Goal: Task Accomplishment & Management: Manage account settings

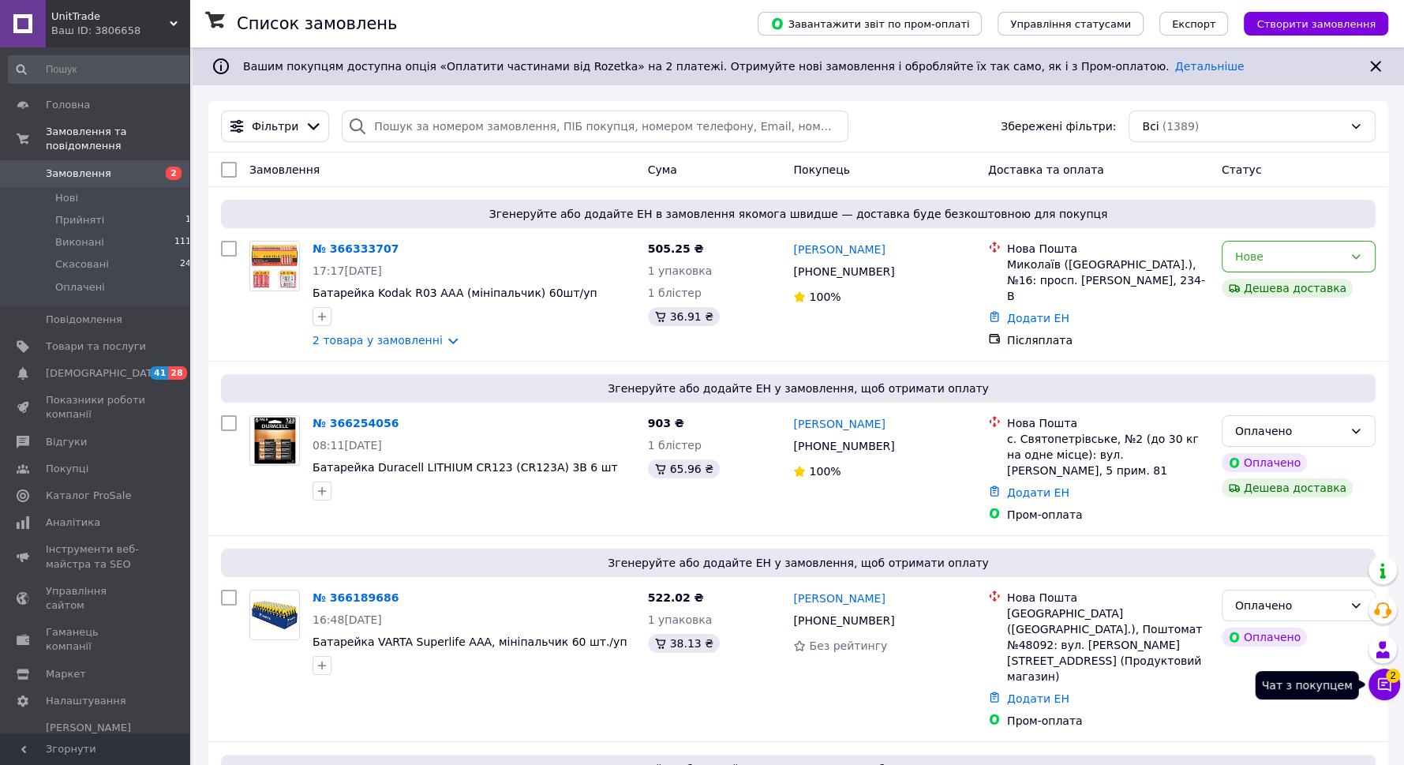
click at [1388, 683] on icon at bounding box center [1384, 684] width 16 height 16
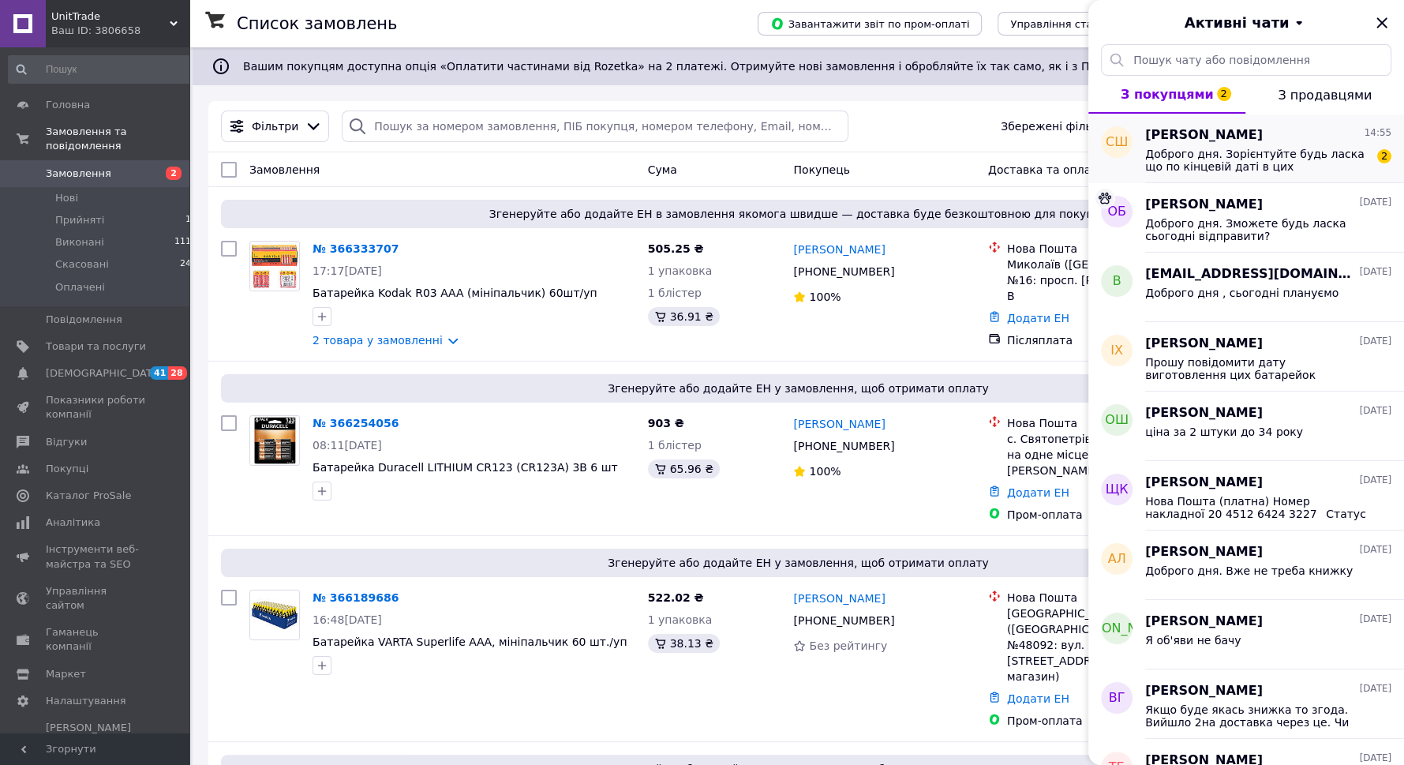
click at [1258, 153] on span "Доброго дня. Зорієнтуйте будь ласка що по кінцевій даті в цих батарейках?" at bounding box center [1257, 160] width 224 height 25
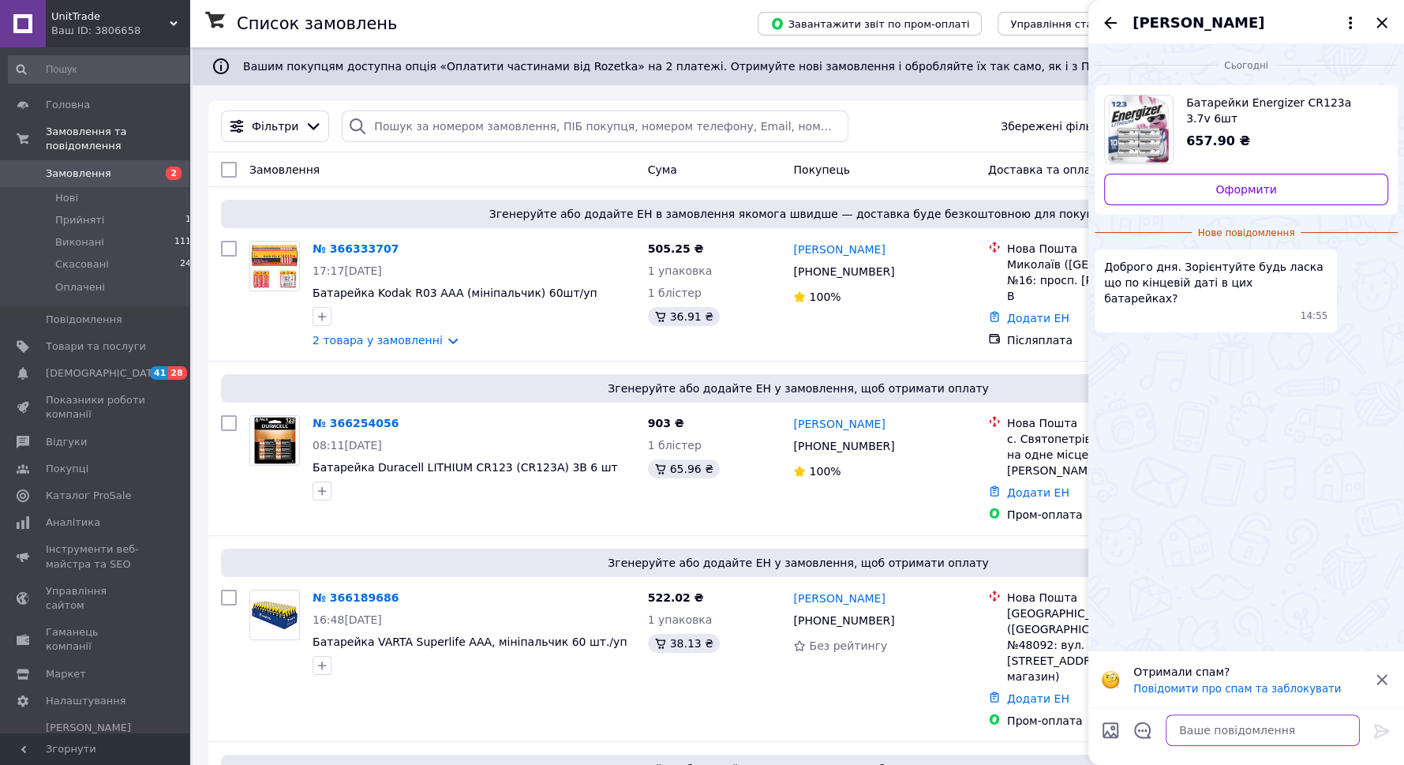
click at [1202, 725] on textarea at bounding box center [1263, 730] width 194 height 32
type textarea "l"
type textarea "до 34 року"
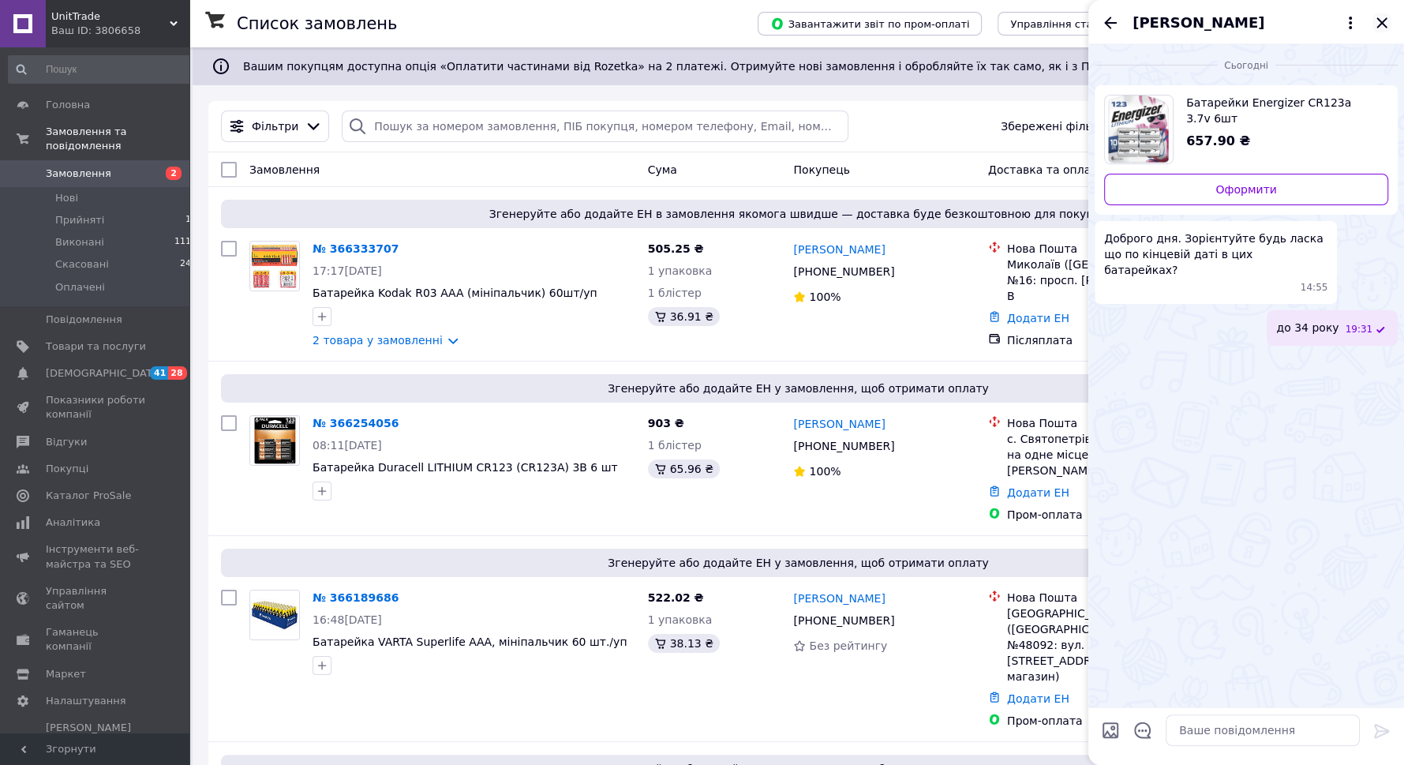
click at [1374, 16] on icon "Закрити" at bounding box center [1381, 22] width 19 height 19
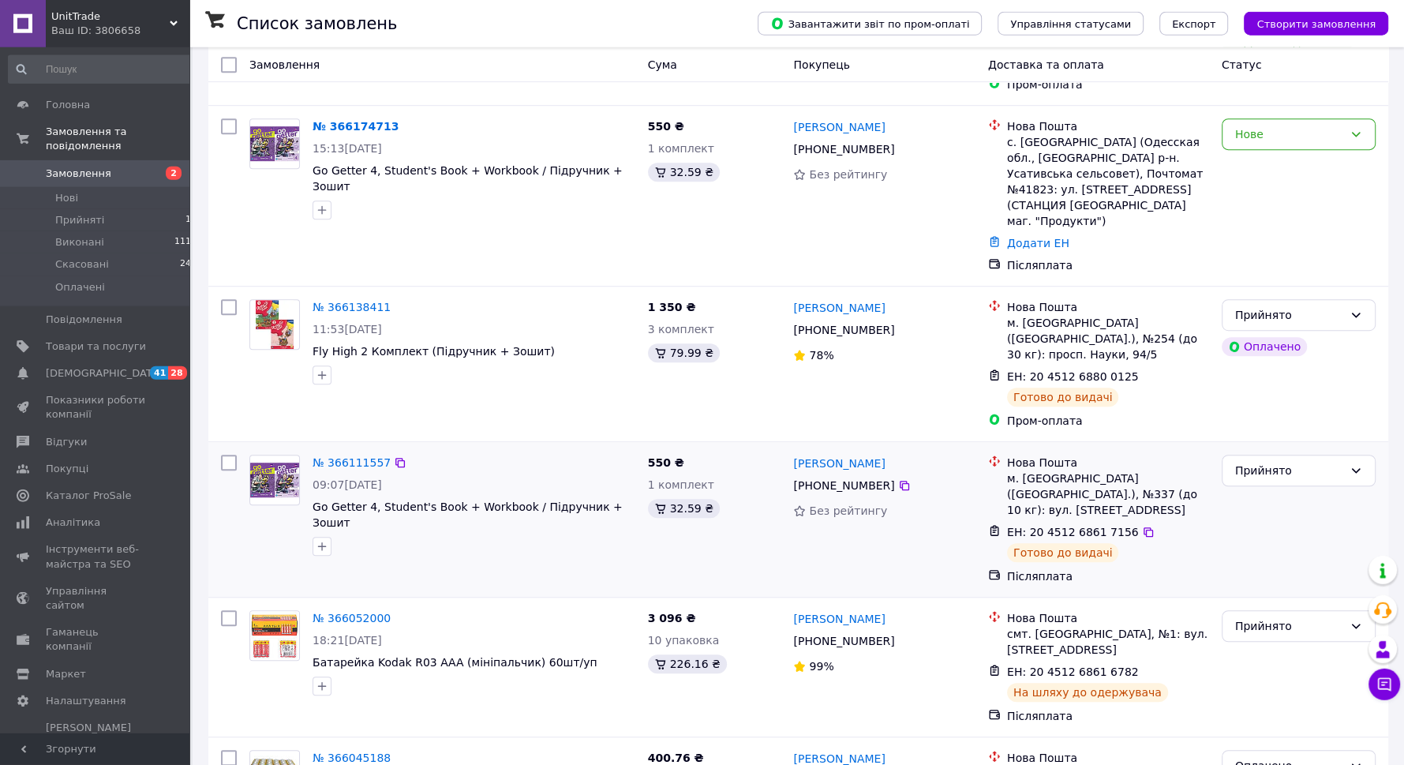
scroll to position [852, 0]
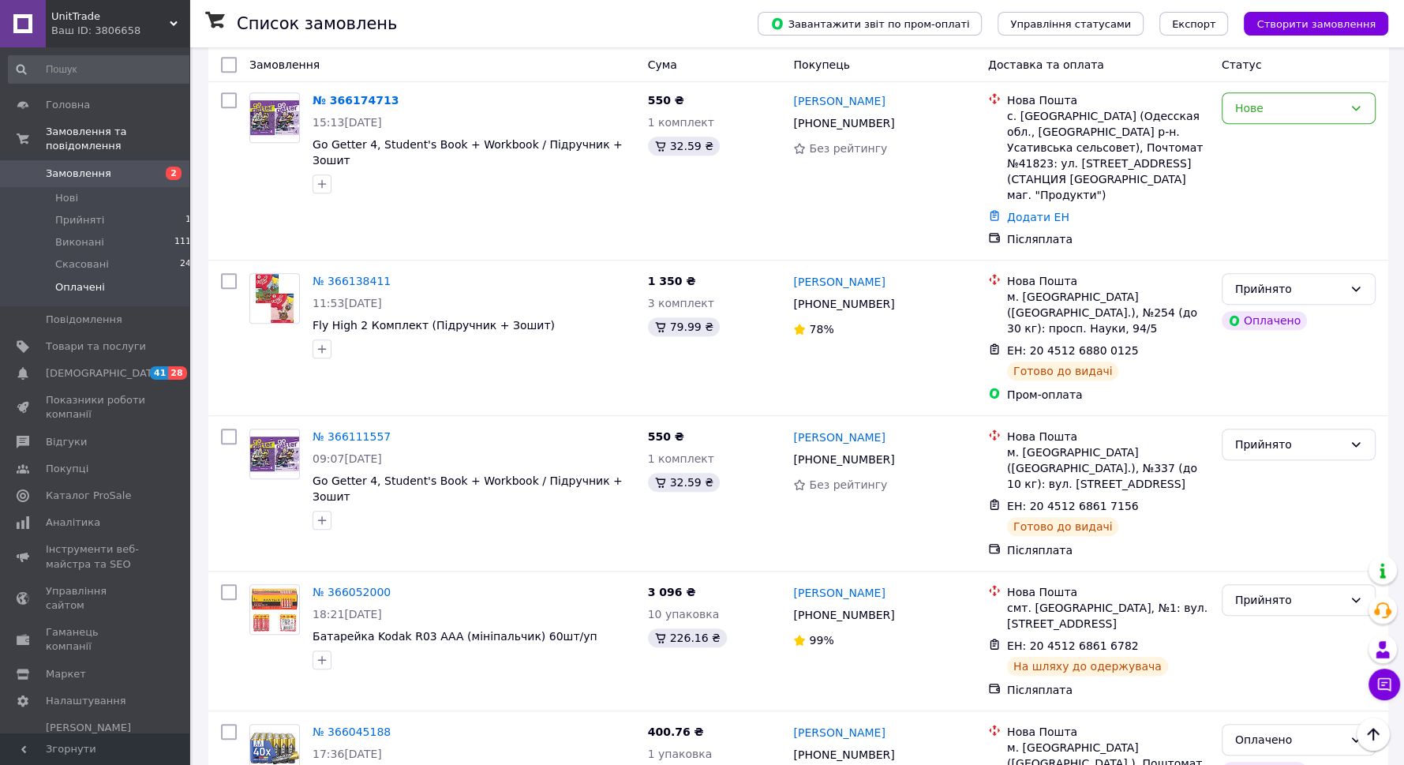
click at [80, 280] on span "Оплачені" at bounding box center [80, 287] width 50 height 14
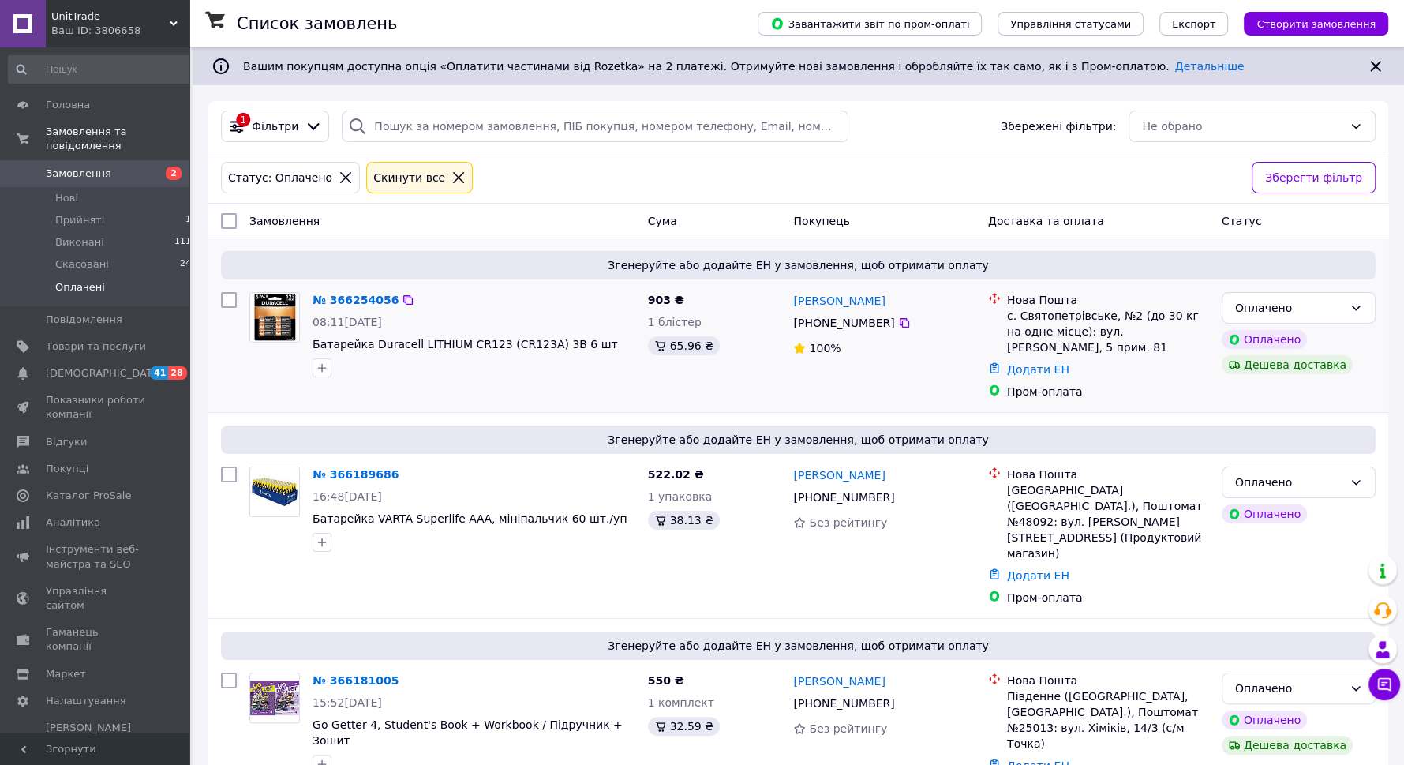
scroll to position [230, 0]
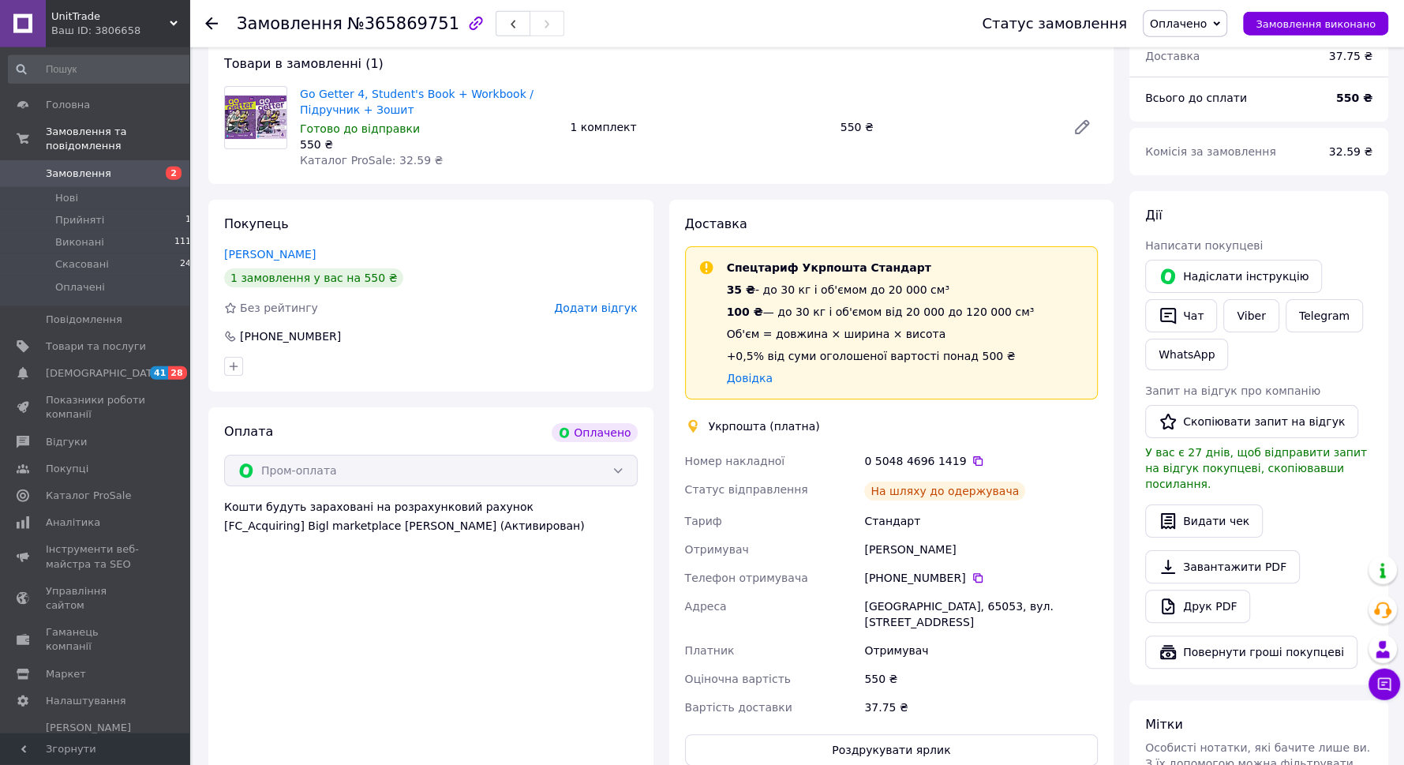
scroll to position [284, 0]
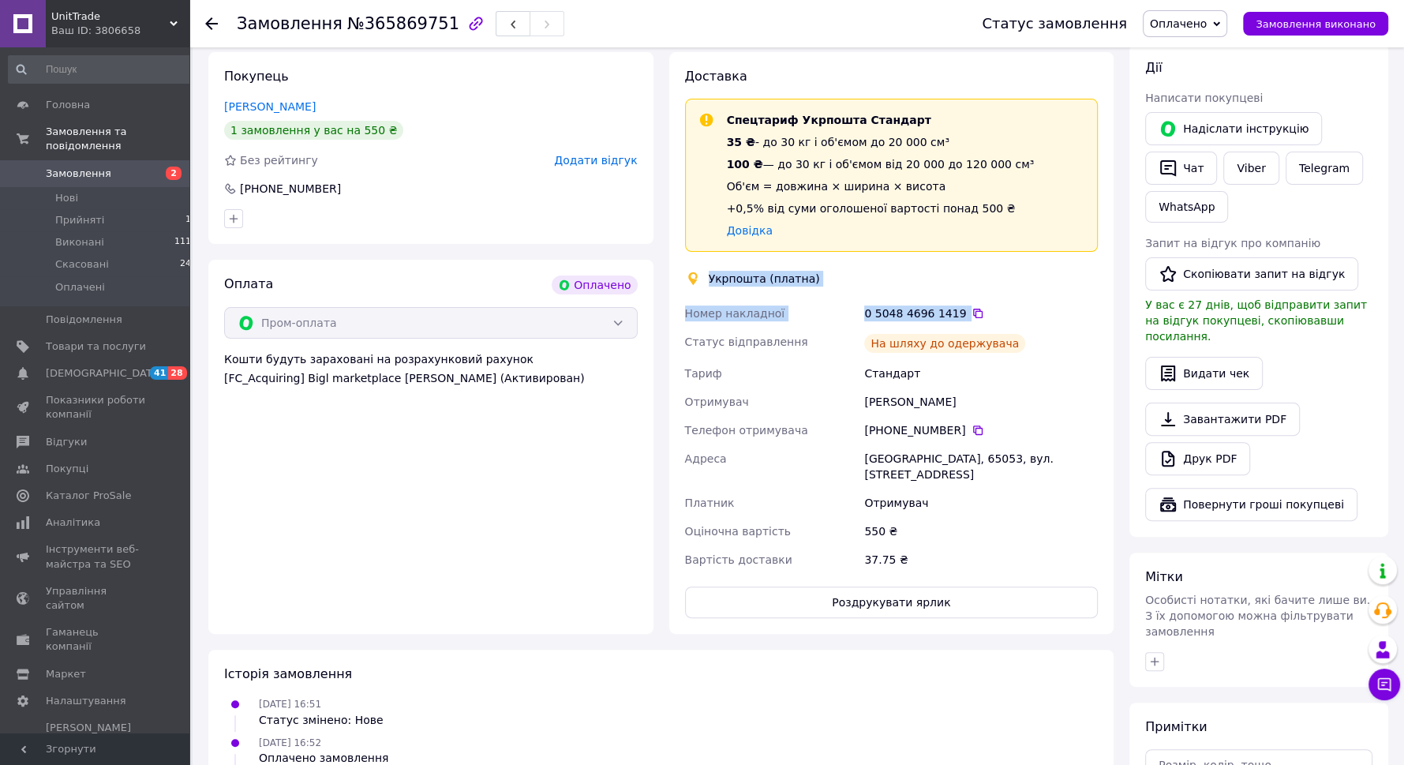
drag, startPoint x: 945, startPoint y: 445, endPoint x: 703, endPoint y: 255, distance: 308.0
click at [703, 255] on div "Доставка Спецтариф Укрпошта Стандарт 35 ₴ - до 30 кг і об'ємом до 20 000 см³ 10…" at bounding box center [891, 343] width 413 height 550
copy div "Укрпошта (платна) Номер накладної 0 5048 4696 1419"
click at [1223, 152] on link "Viber" at bounding box center [1250, 168] width 55 height 33
click at [1223, 156] on link "Viber" at bounding box center [1250, 168] width 55 height 33
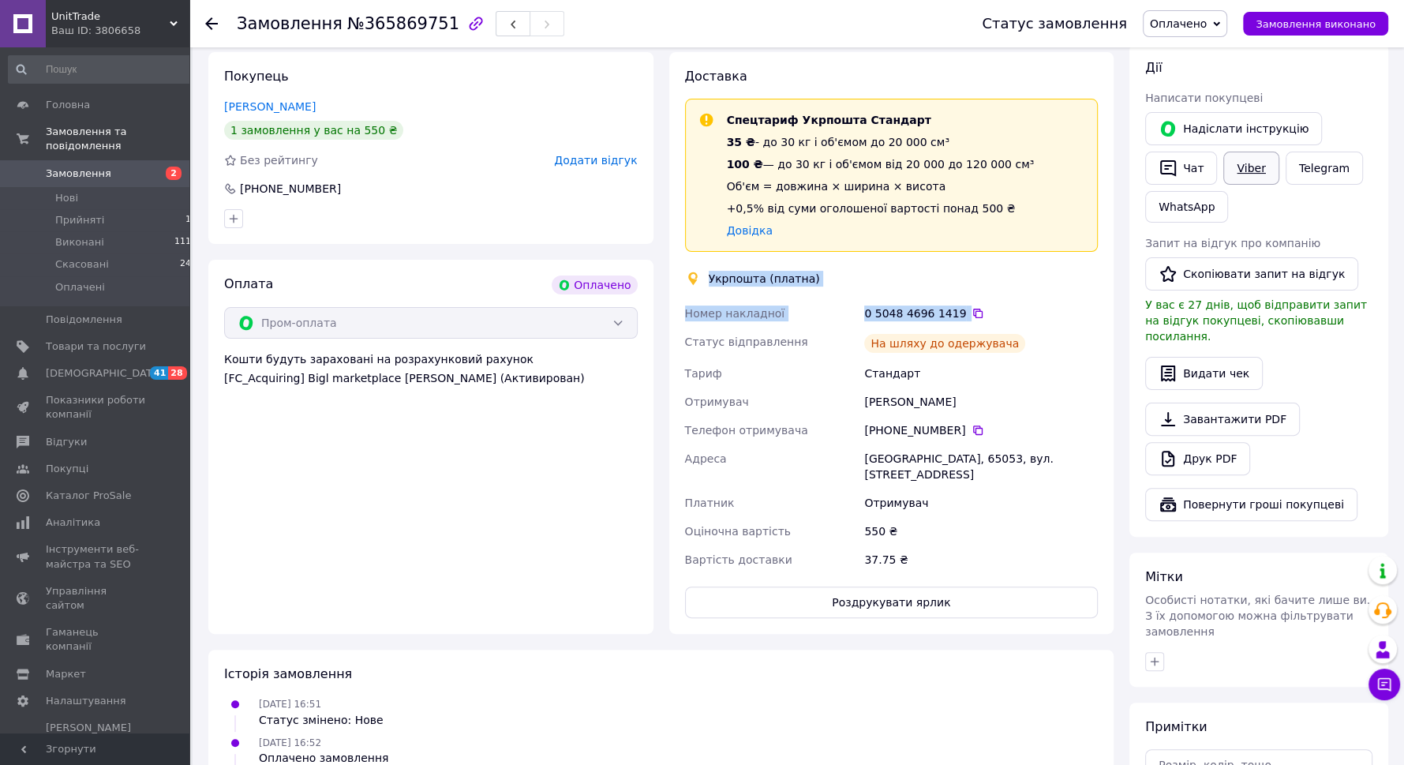
click at [1223, 152] on link "Viber" at bounding box center [1250, 168] width 55 height 33
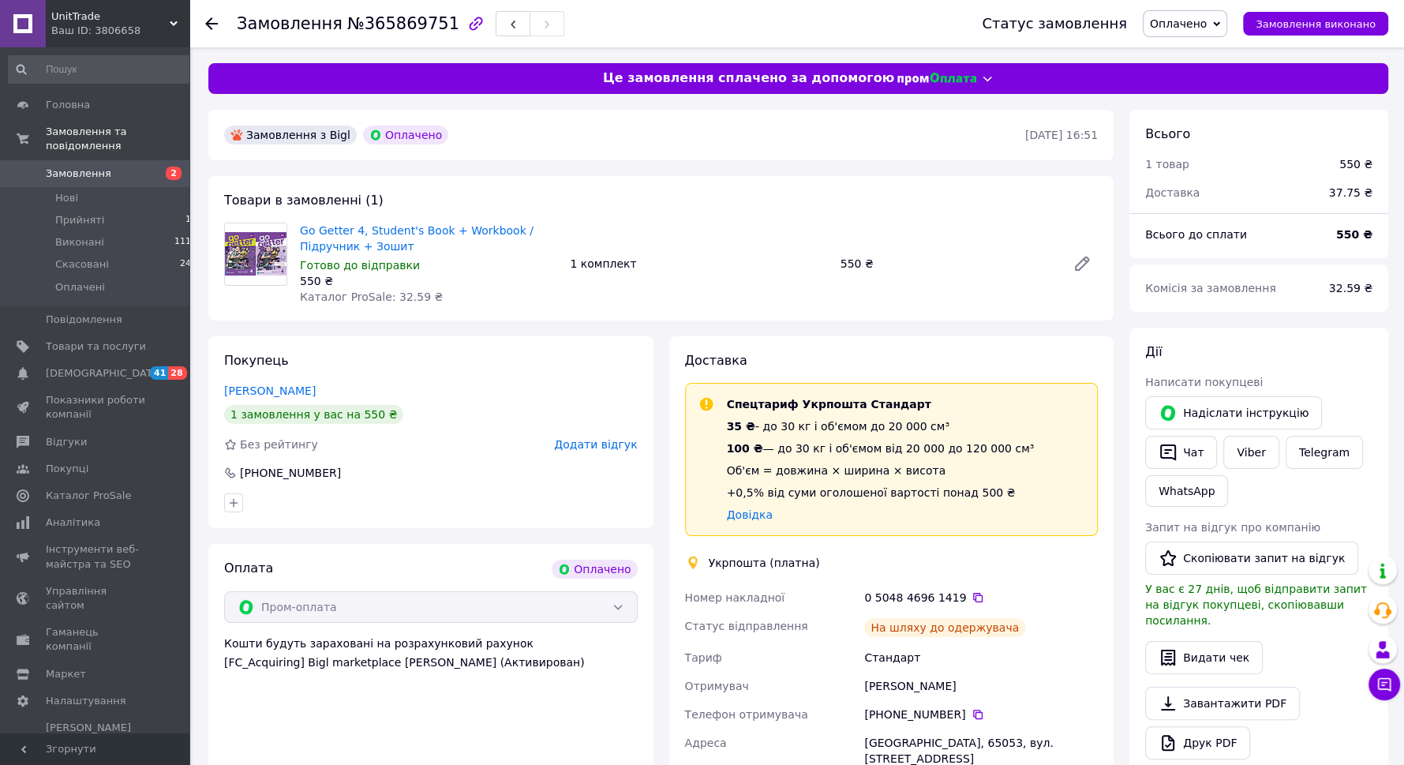
click at [213, 23] on icon at bounding box center [211, 23] width 13 height 13
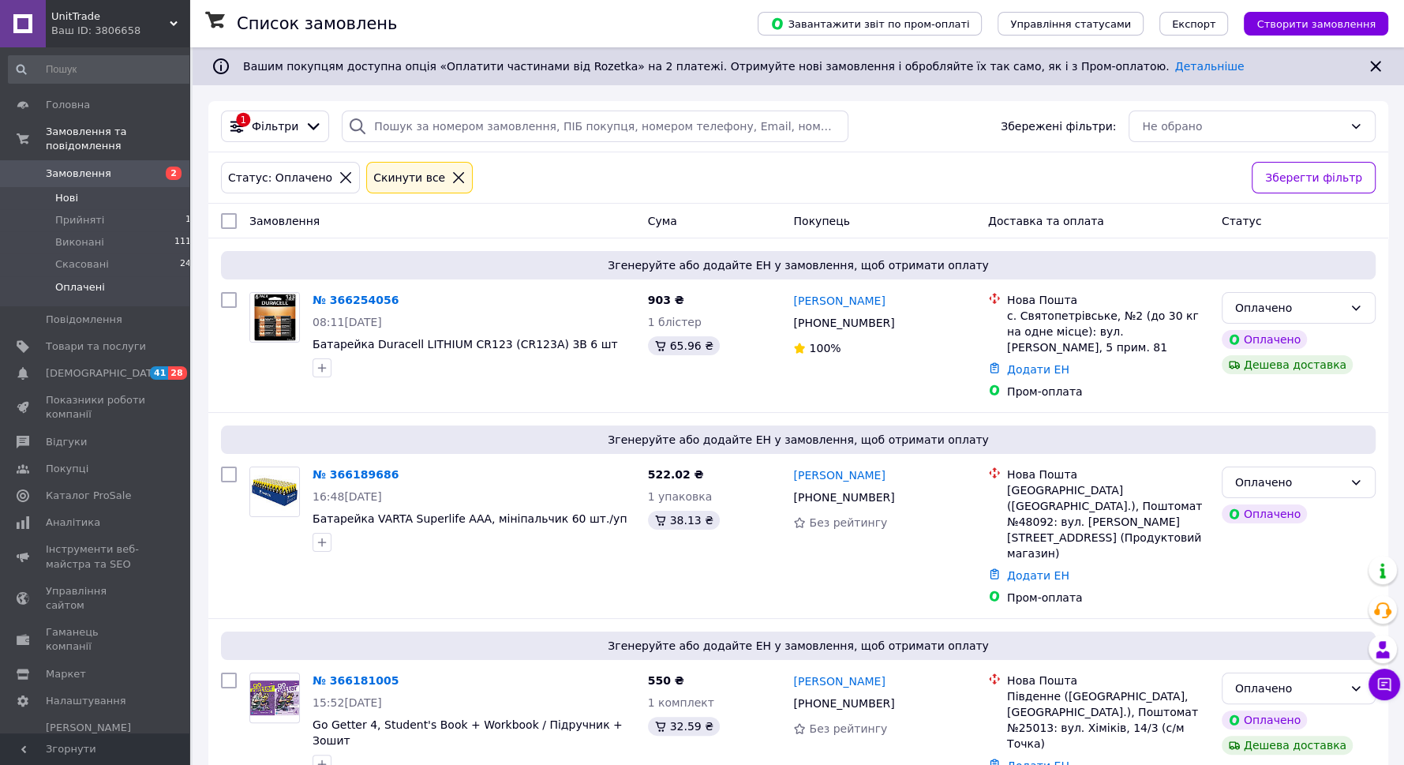
click at [74, 191] on span "Нові" at bounding box center [66, 198] width 23 height 14
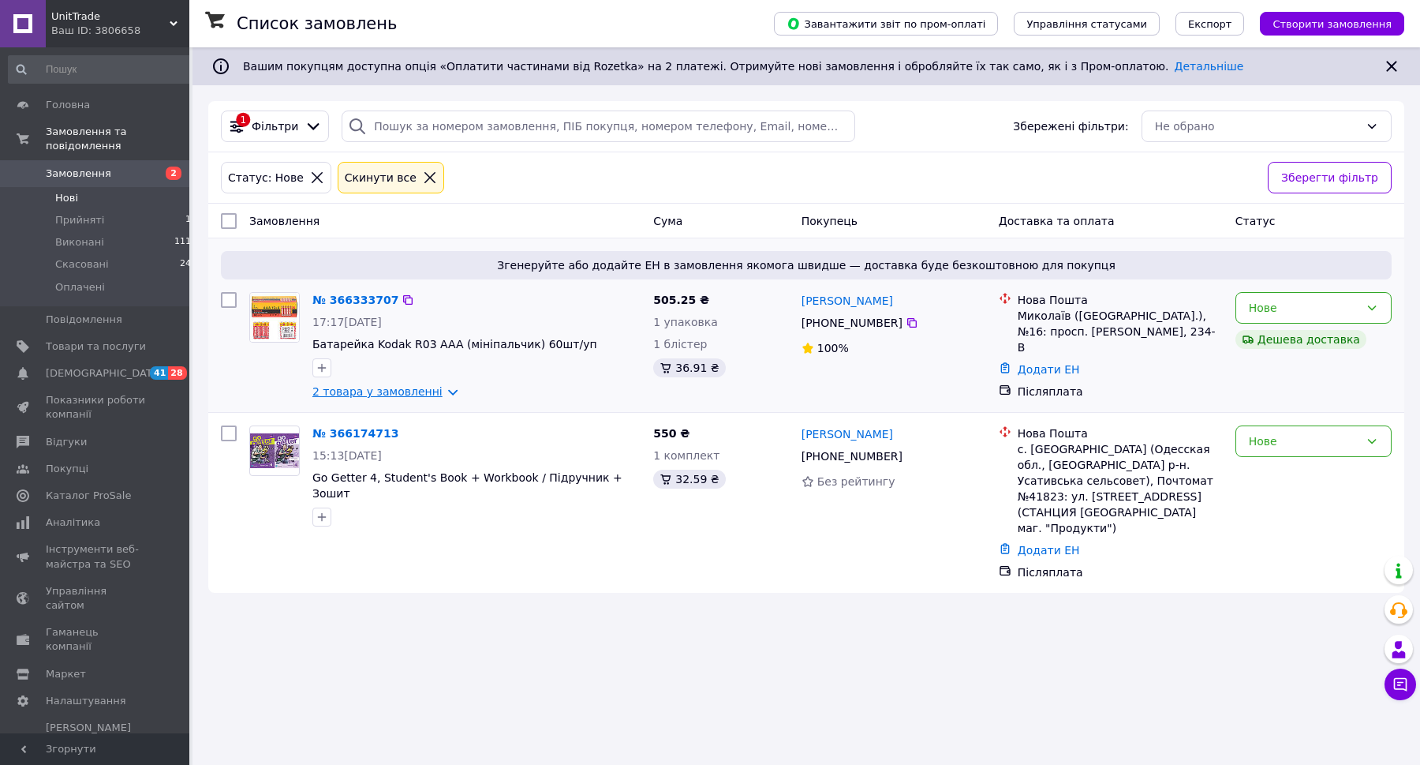
click at [423, 385] on link "2 товара у замовленні" at bounding box center [377, 391] width 130 height 13
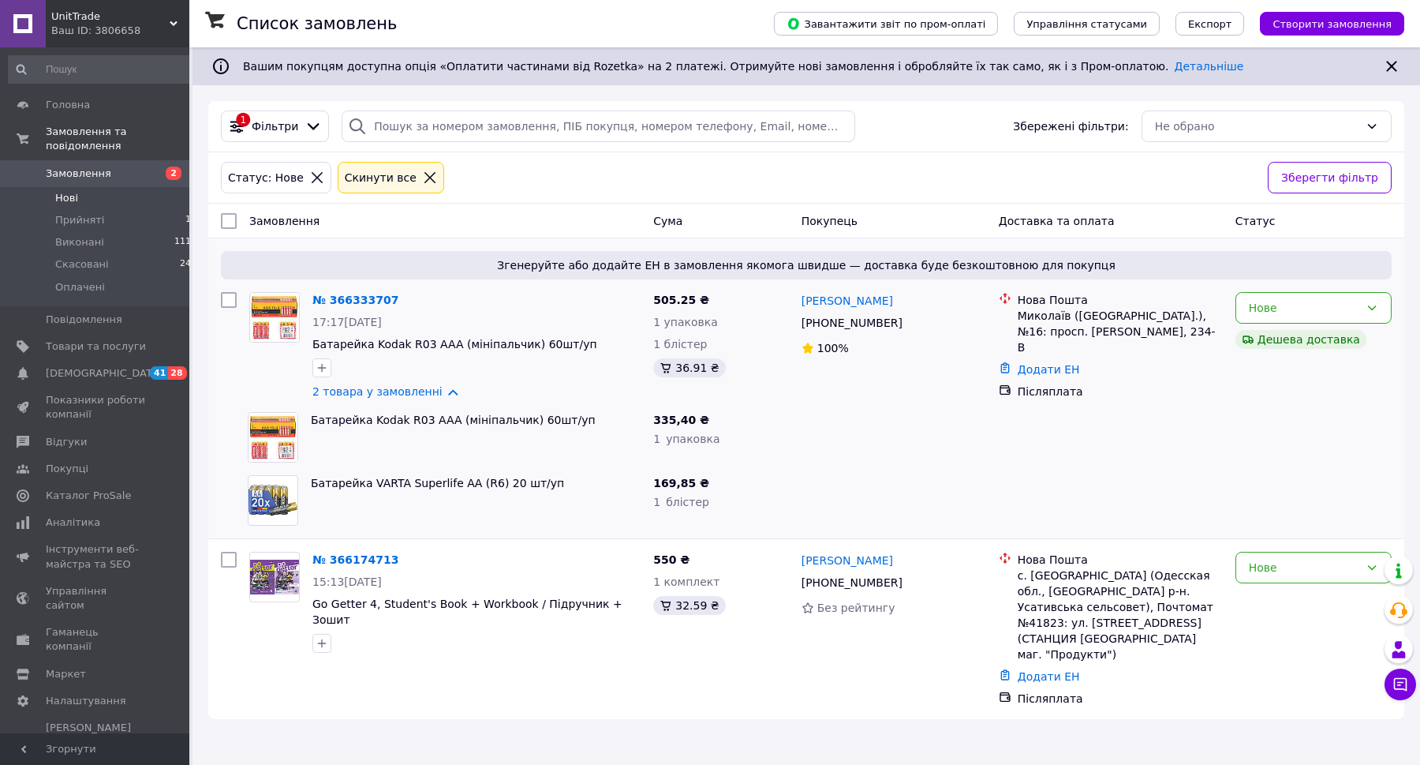
click at [73, 27] on div "Ваш ID: 3806658" at bounding box center [120, 31] width 138 height 14
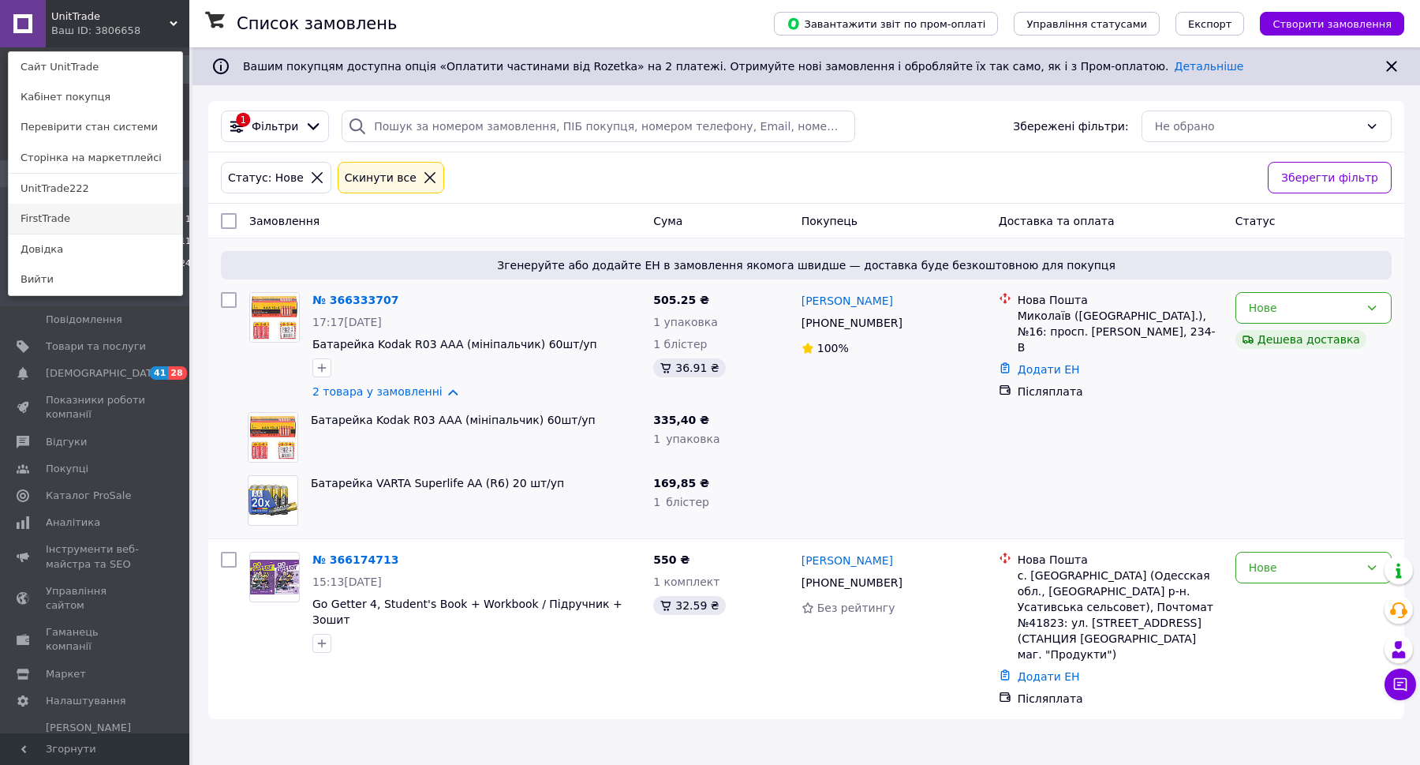
click at [54, 213] on link "FirstTrade" at bounding box center [96, 219] width 174 height 30
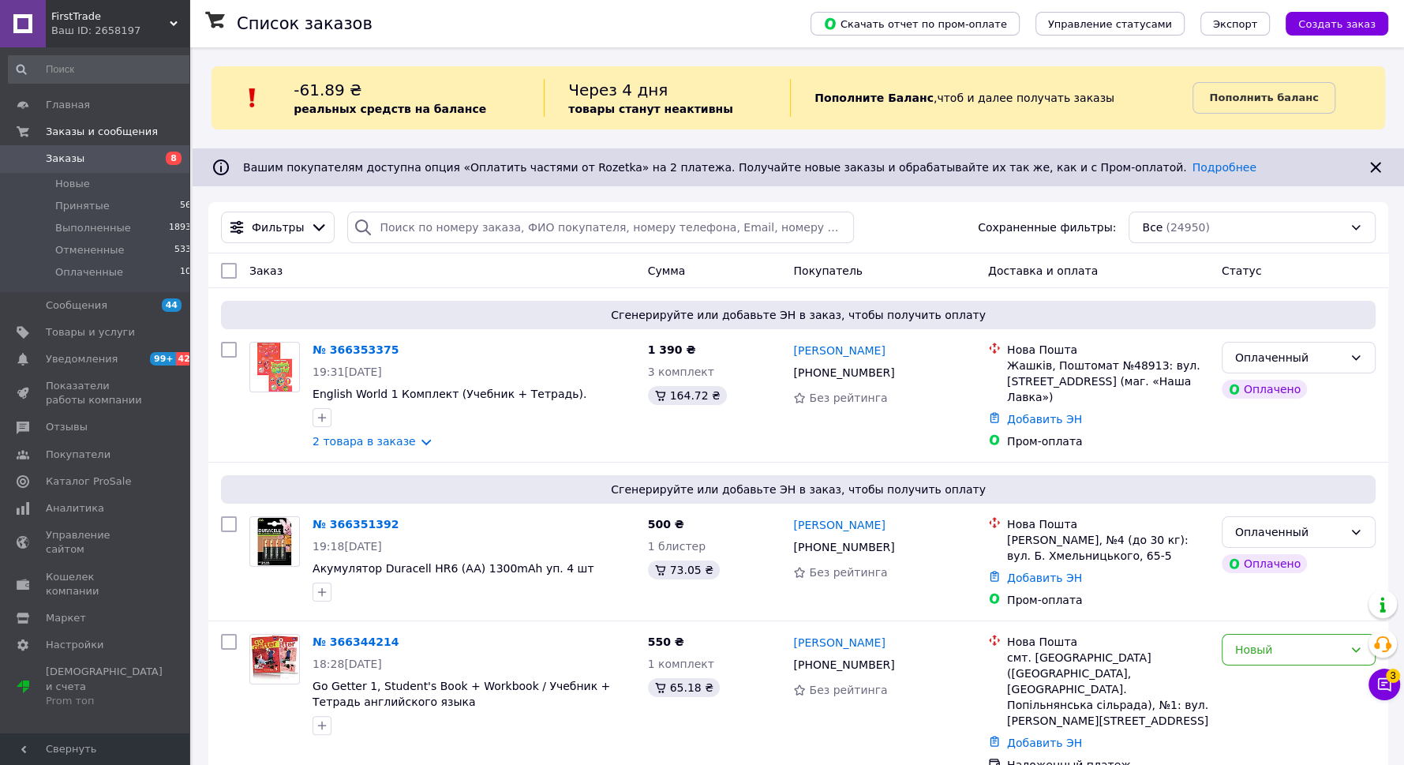
click at [1381, 683] on icon at bounding box center [1384, 684] width 16 height 16
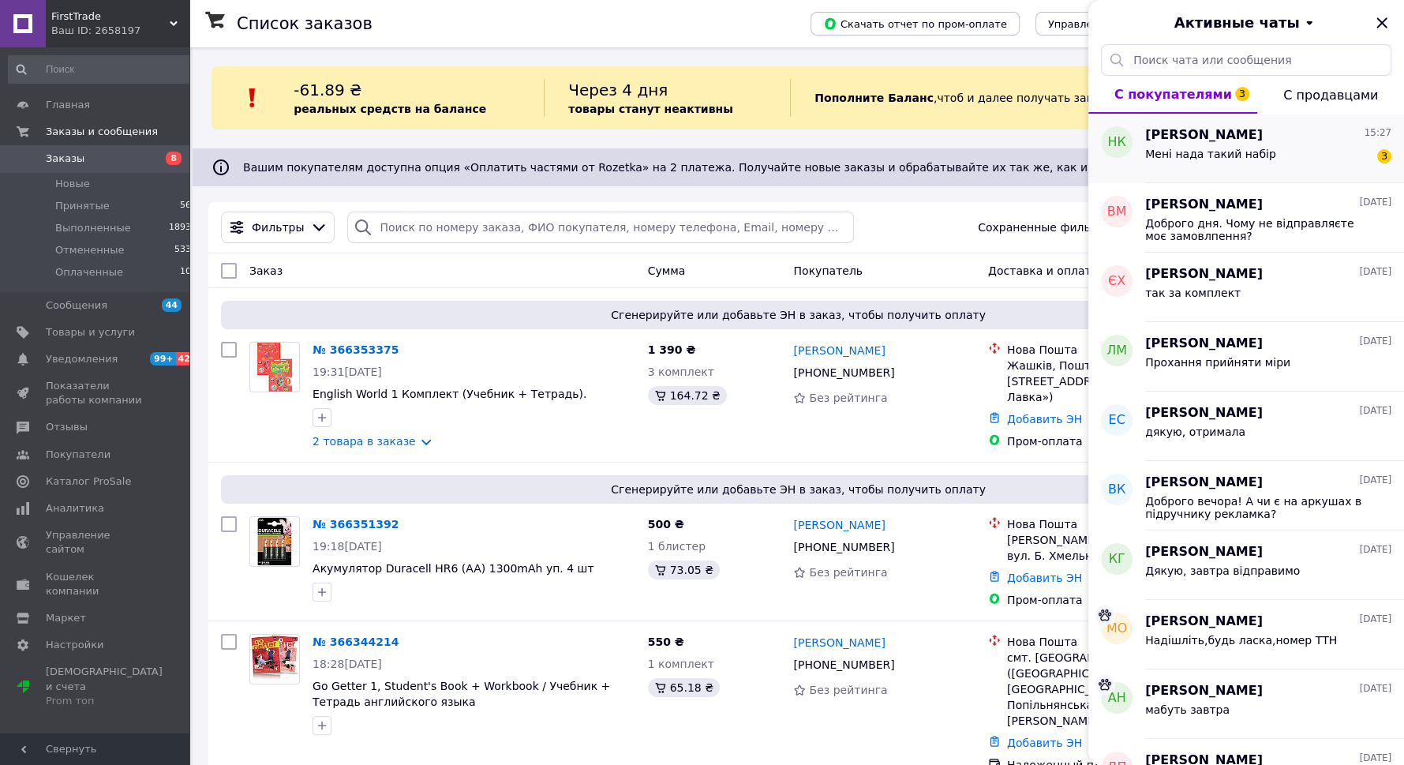
click at [1267, 147] on div "Мені нада такий набір 3" at bounding box center [1268, 156] width 246 height 25
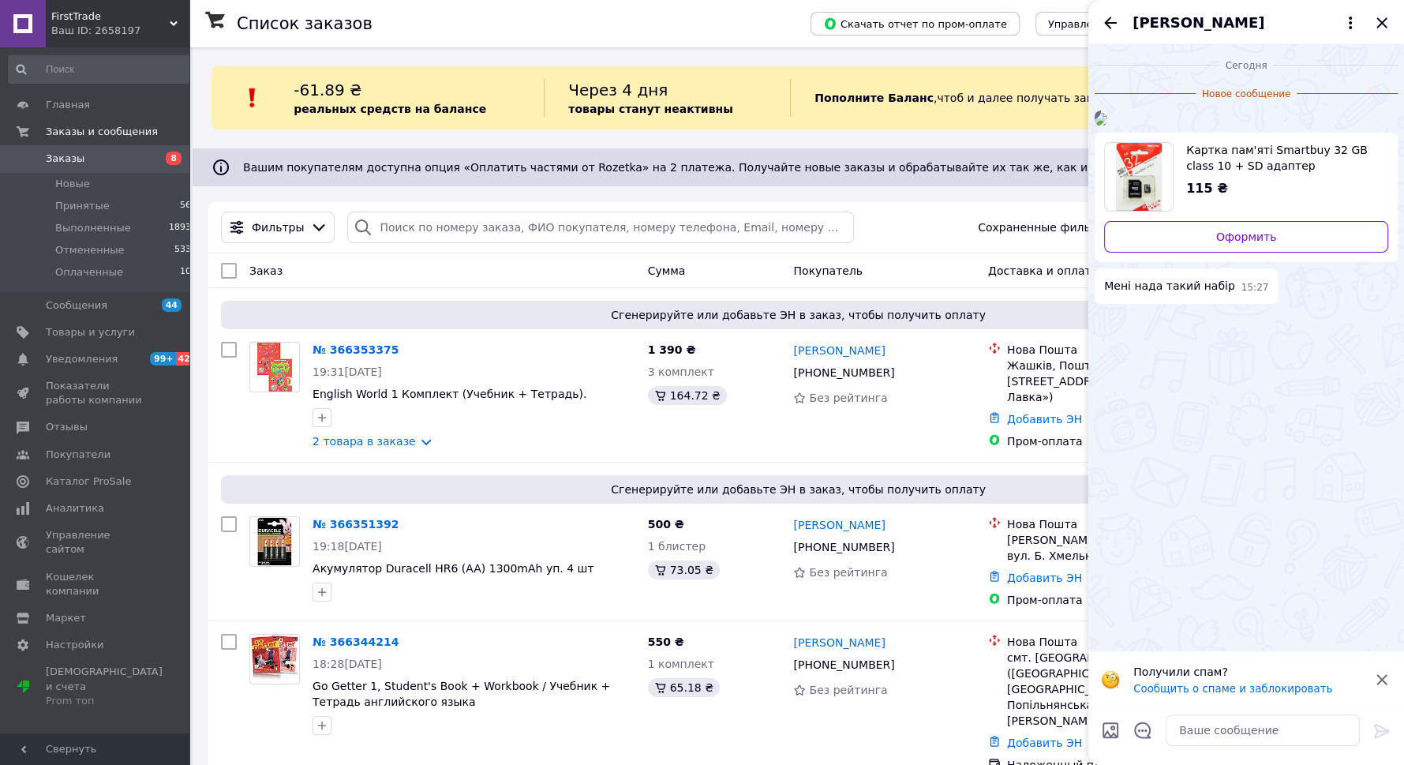
click at [1107, 125] on img at bounding box center [1101, 119] width 13 height 13
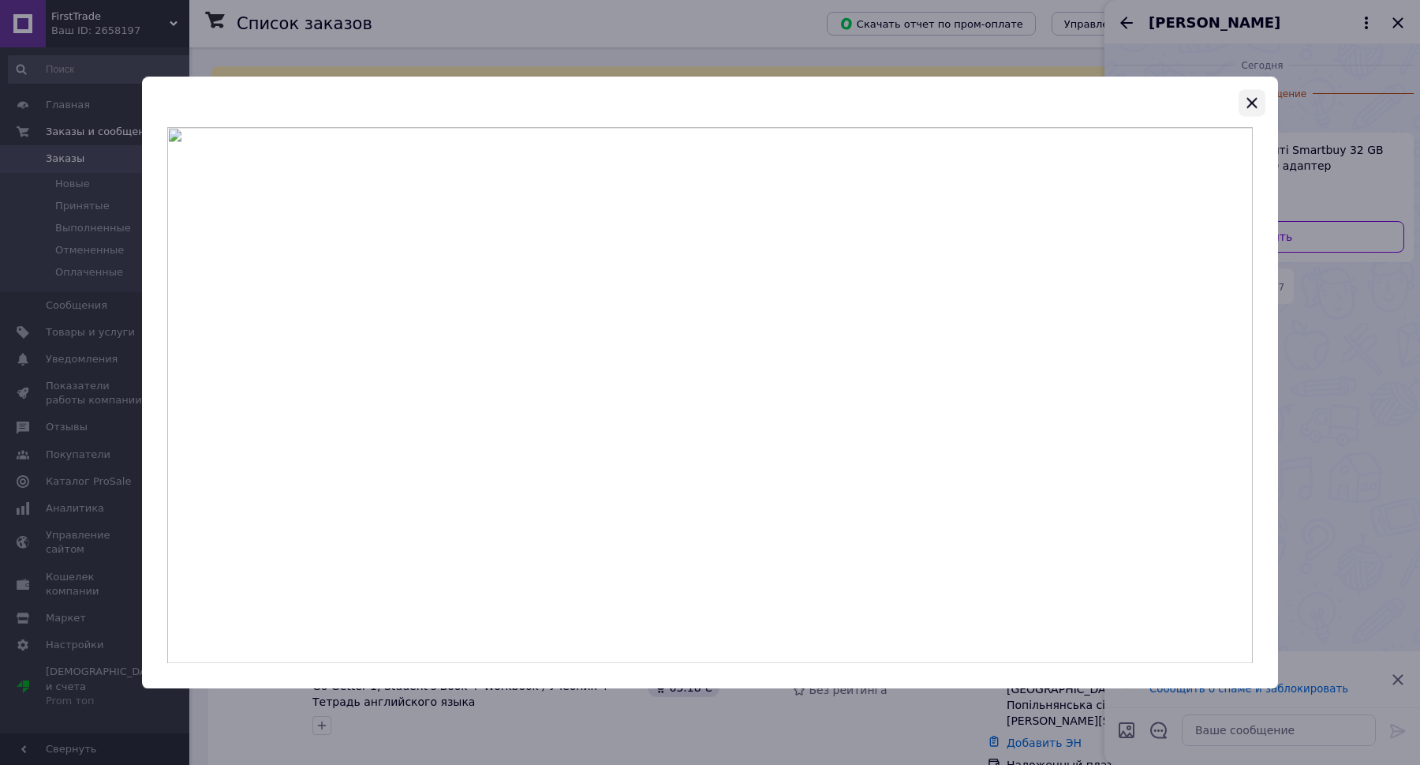
click at [1257, 99] on icon "button" at bounding box center [1252, 102] width 10 height 10
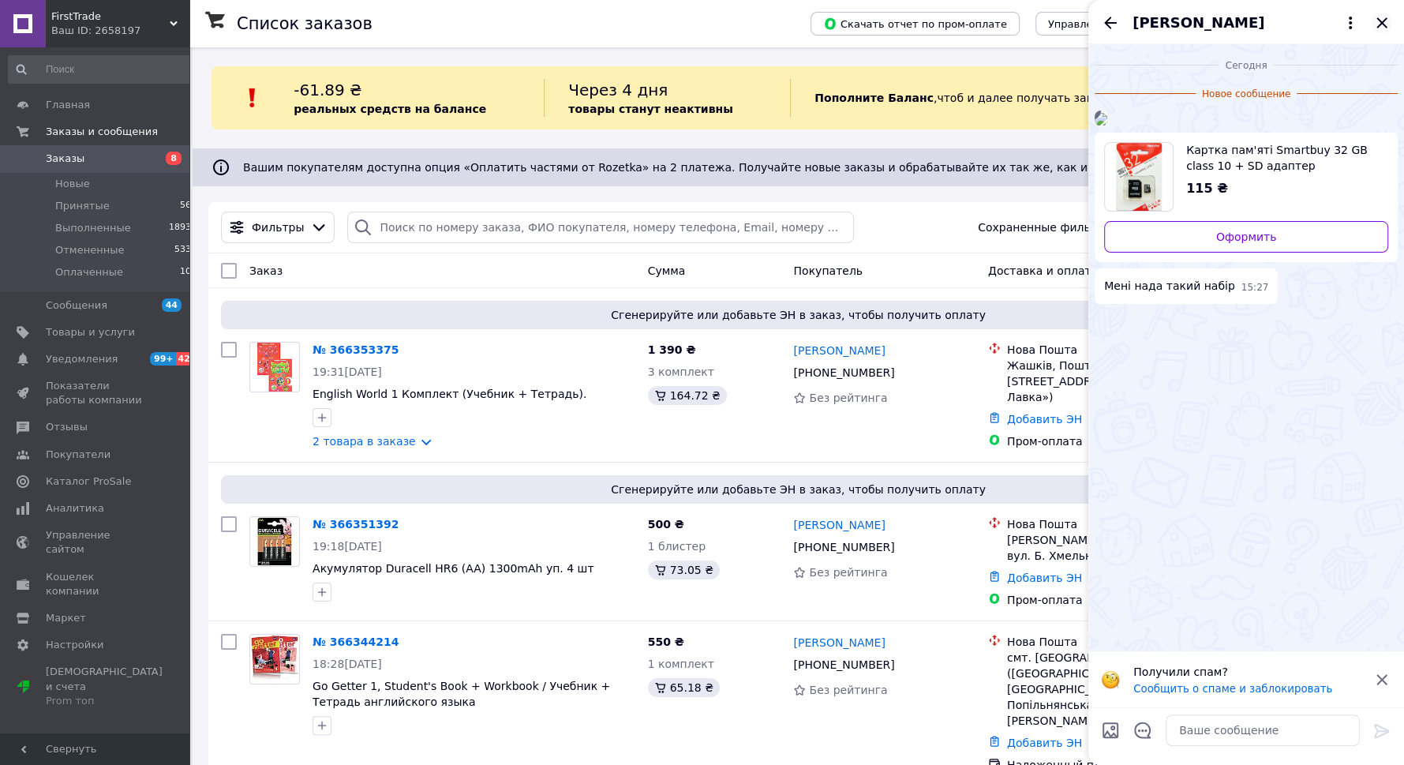
click at [1378, 21] on icon "Закрыть" at bounding box center [1381, 22] width 19 height 19
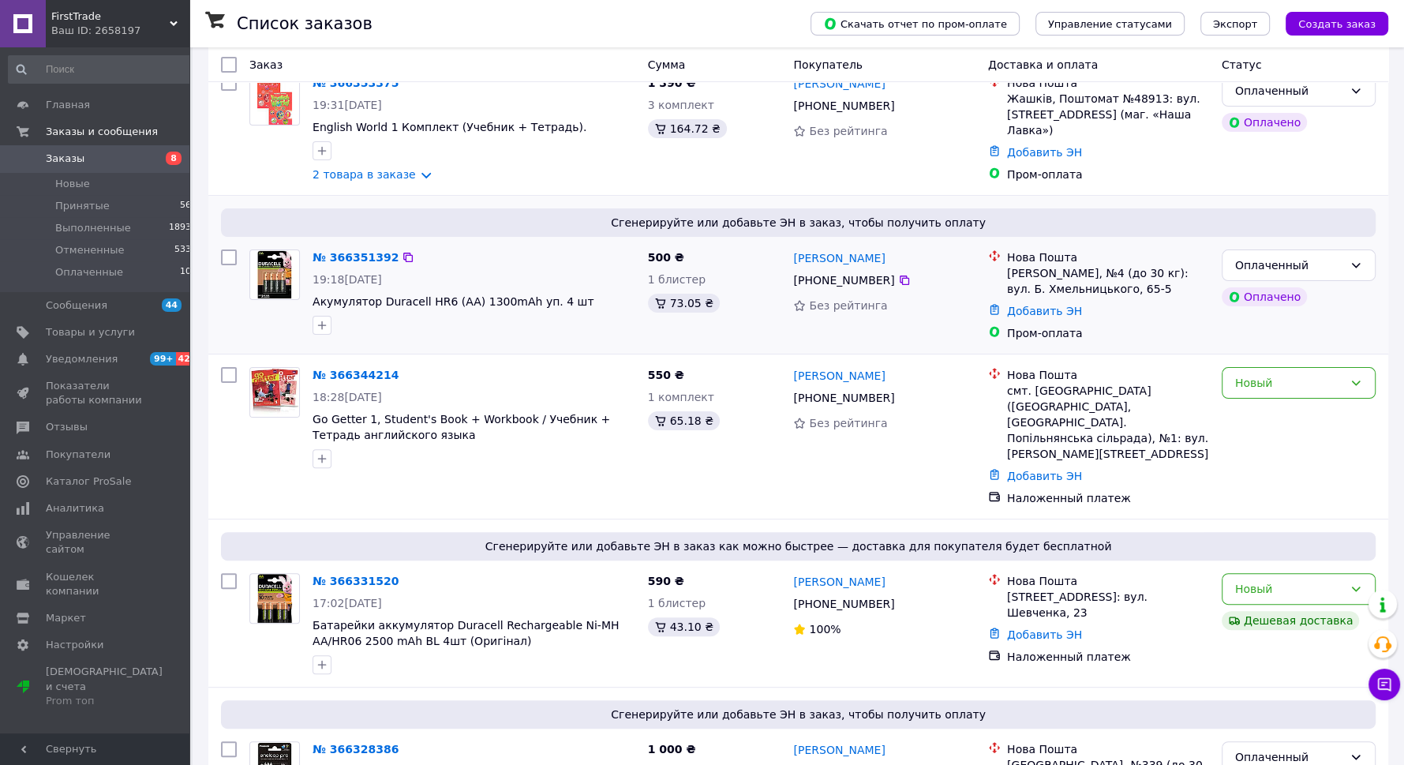
scroll to position [284, 0]
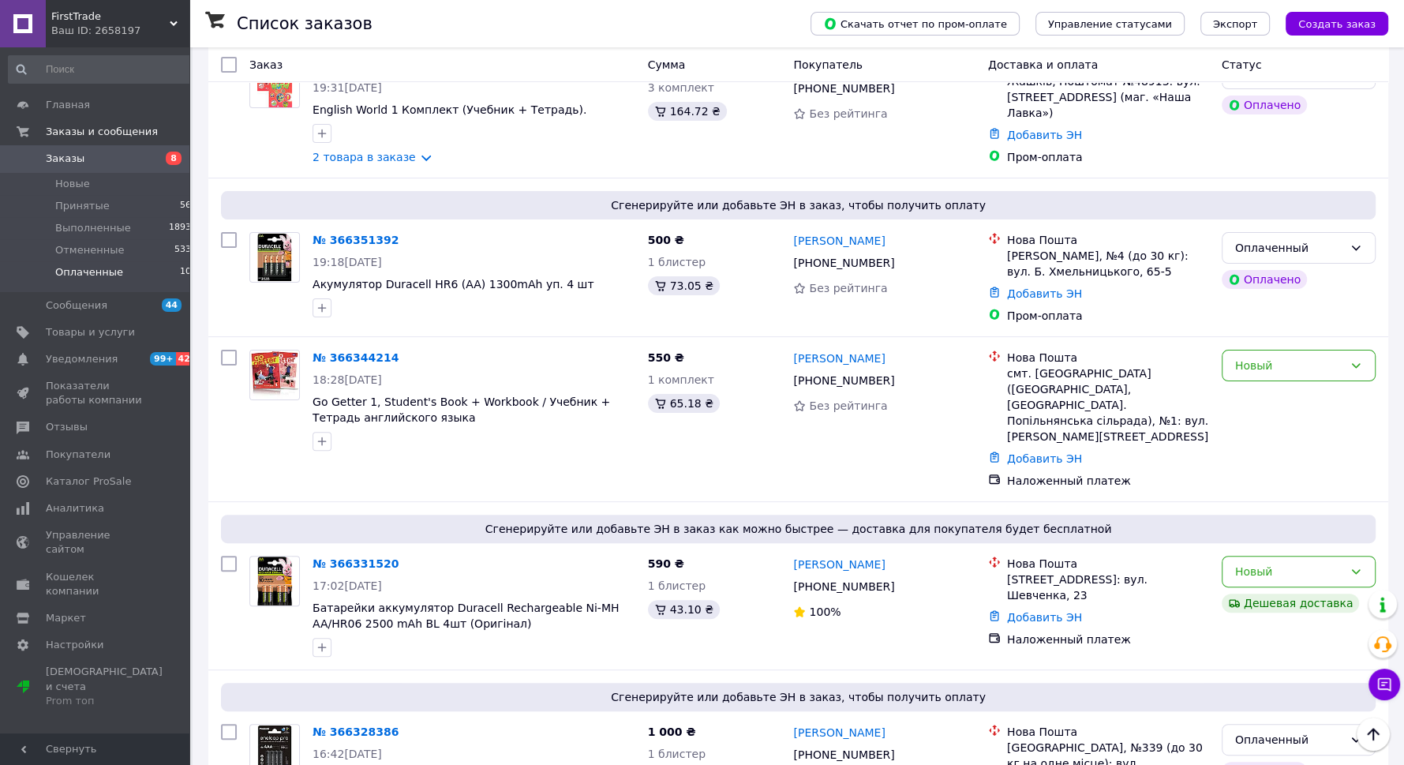
click at [101, 268] on span "Оплаченные" at bounding box center [89, 272] width 68 height 14
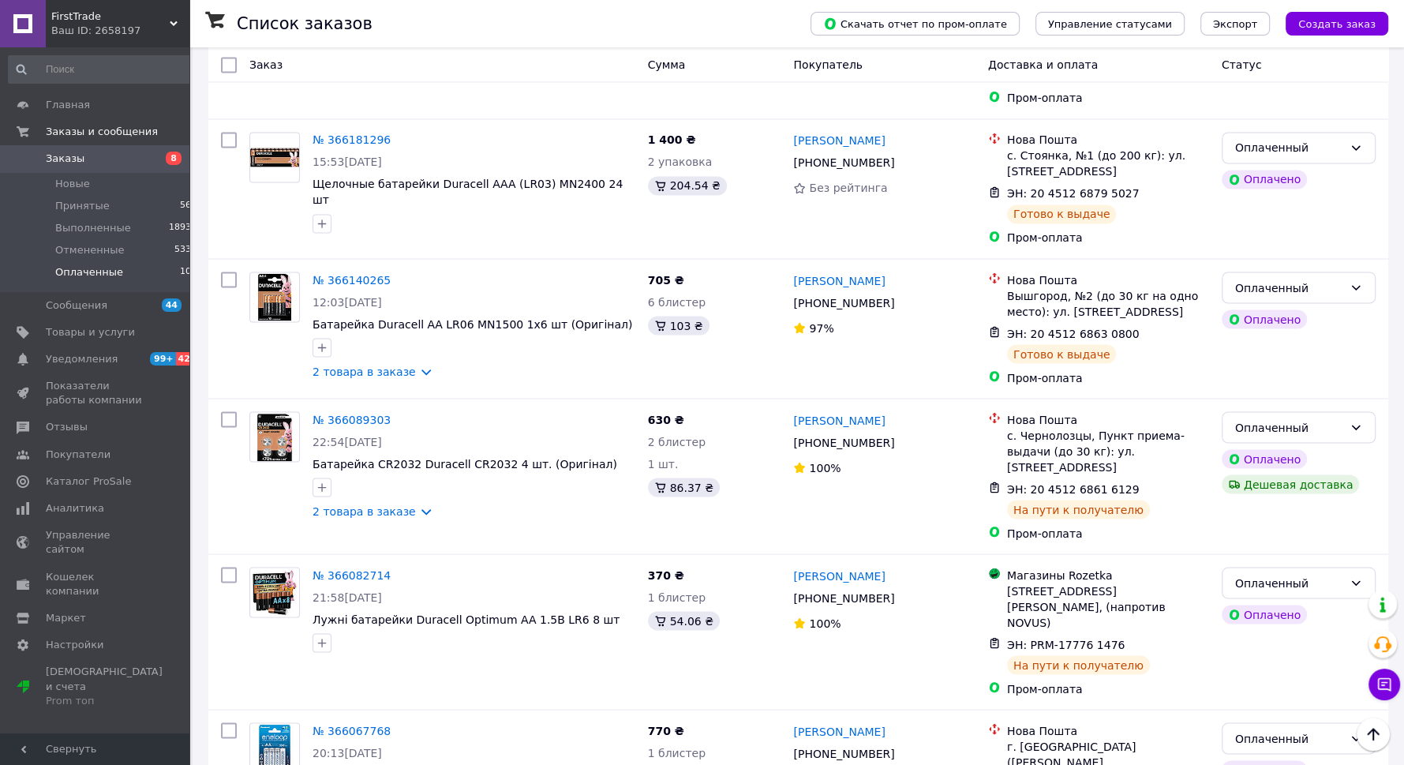
scroll to position [2614, 0]
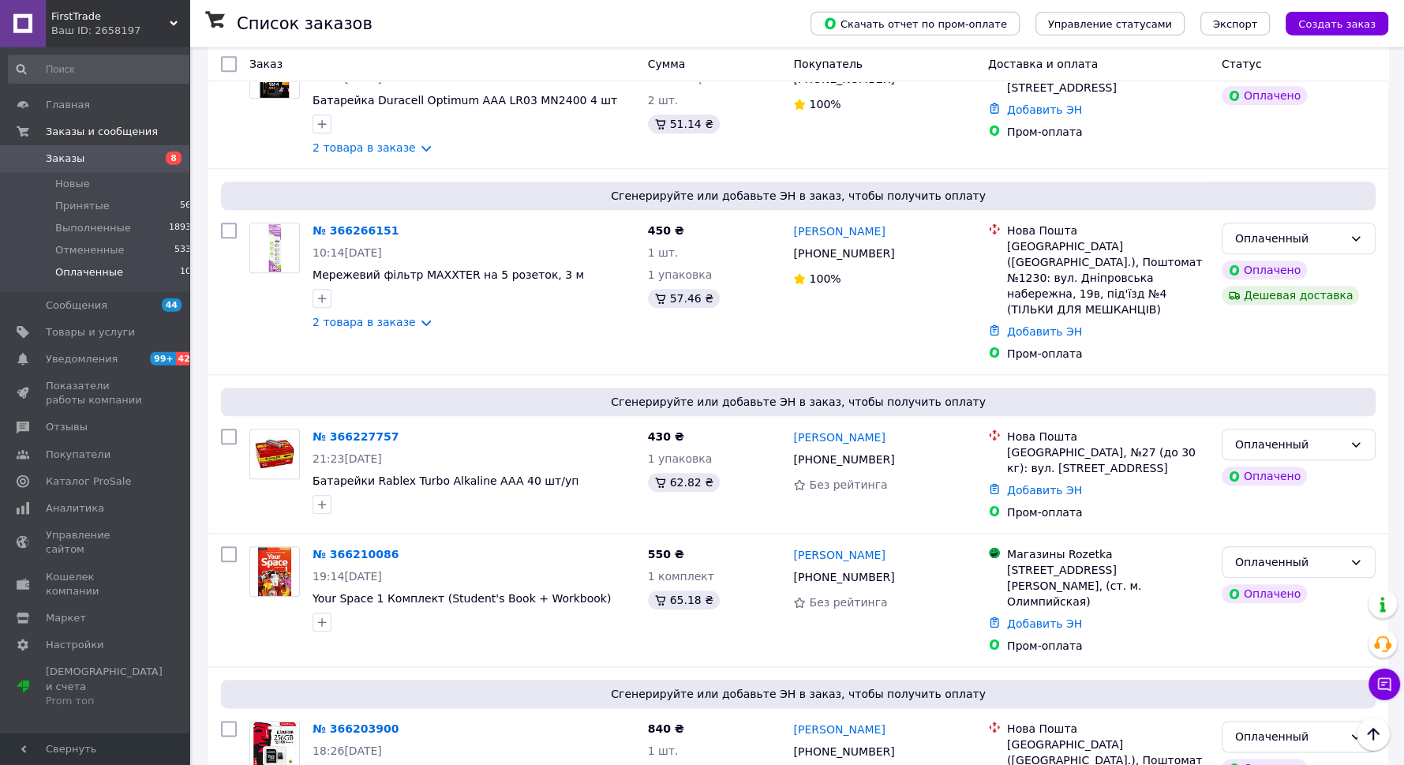
scroll to position [1335, 0]
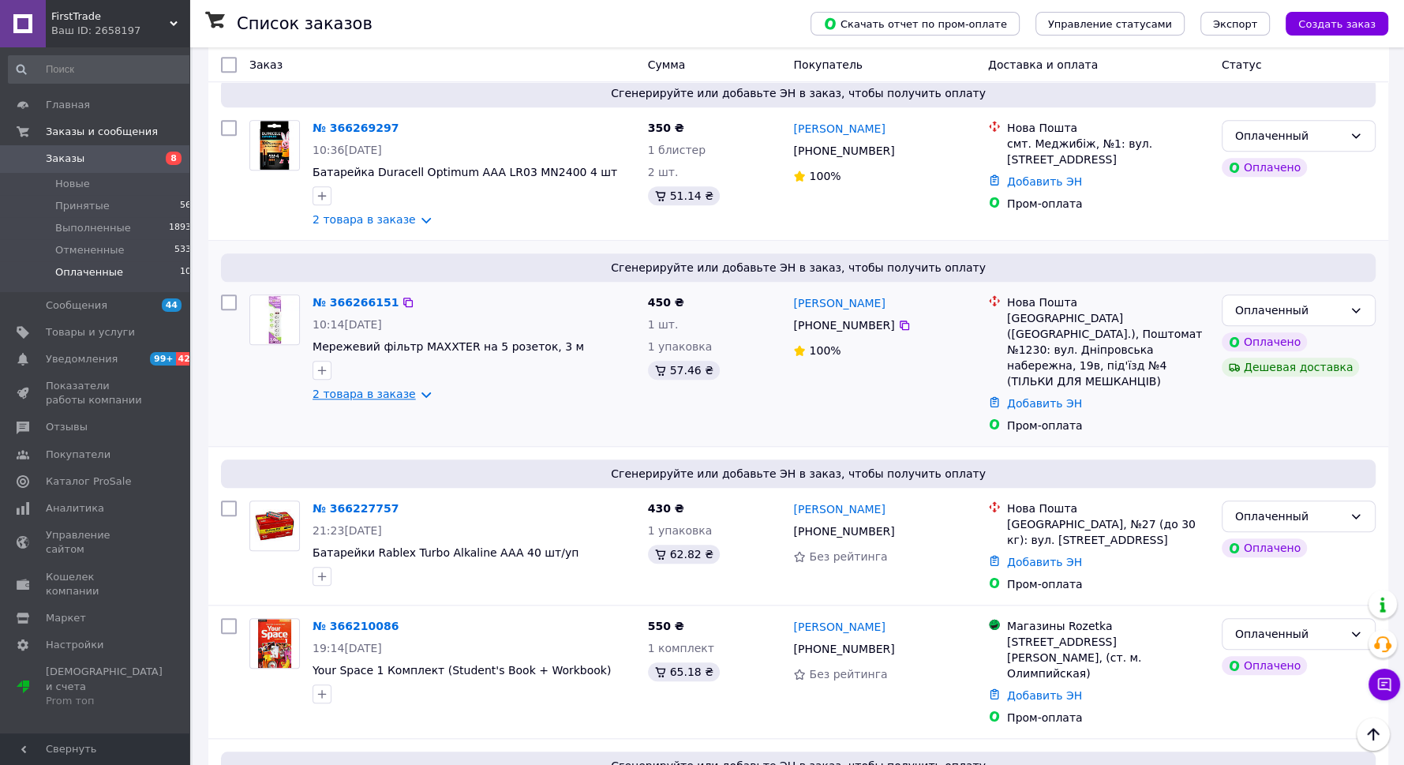
click at [399, 387] on link "2 товара в заказе" at bounding box center [363, 393] width 103 height 13
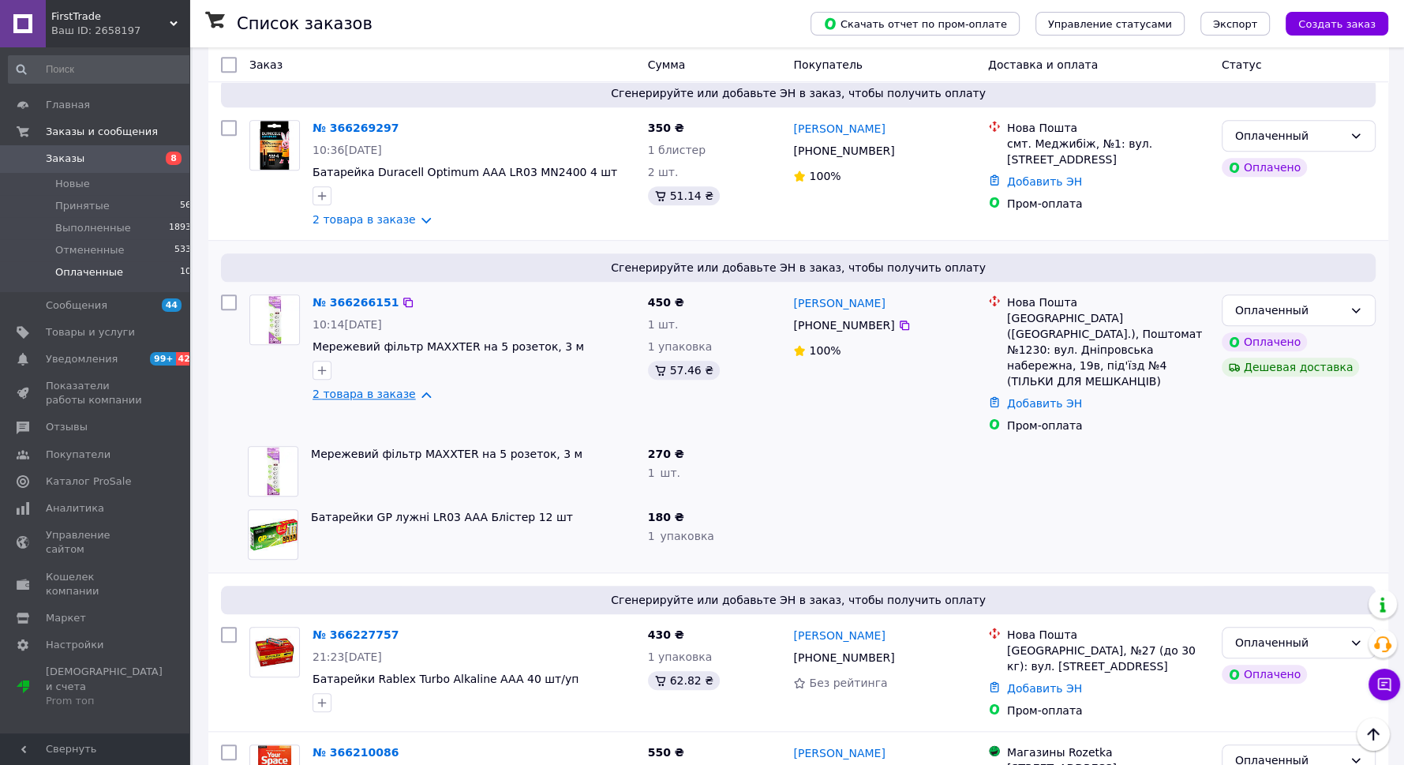
click at [395, 387] on link "2 товара в заказе" at bounding box center [363, 393] width 103 height 13
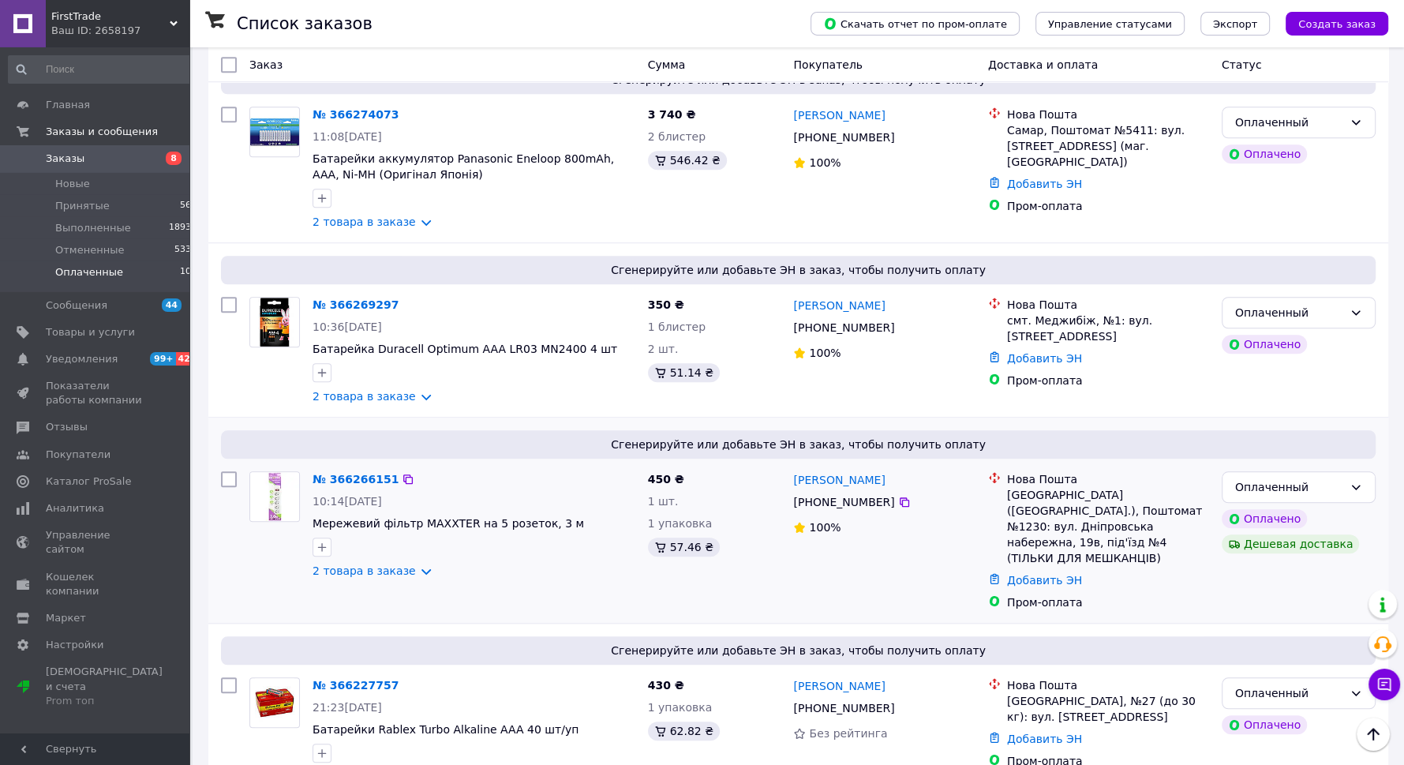
scroll to position [1193, 0]
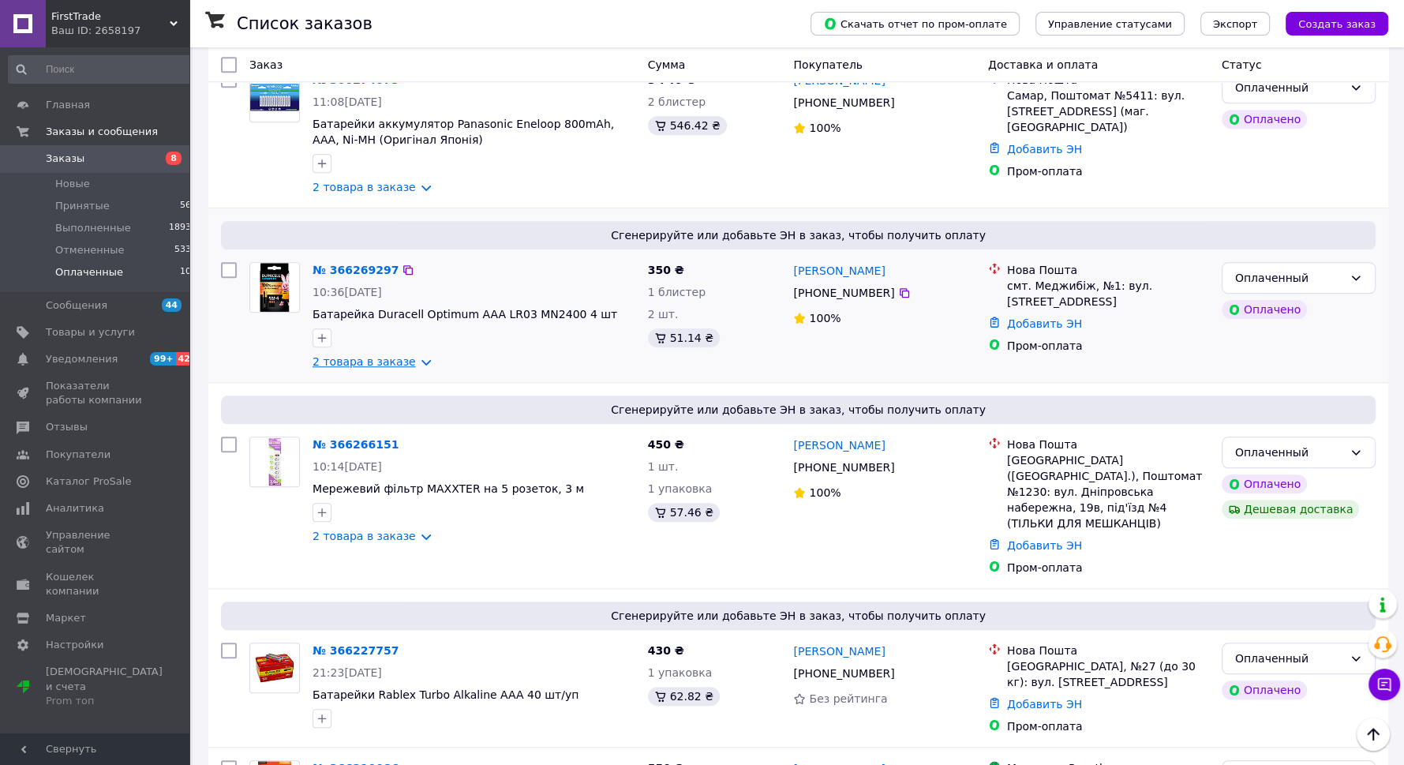
click at [395, 355] on link "2 товара в заказе" at bounding box center [363, 361] width 103 height 13
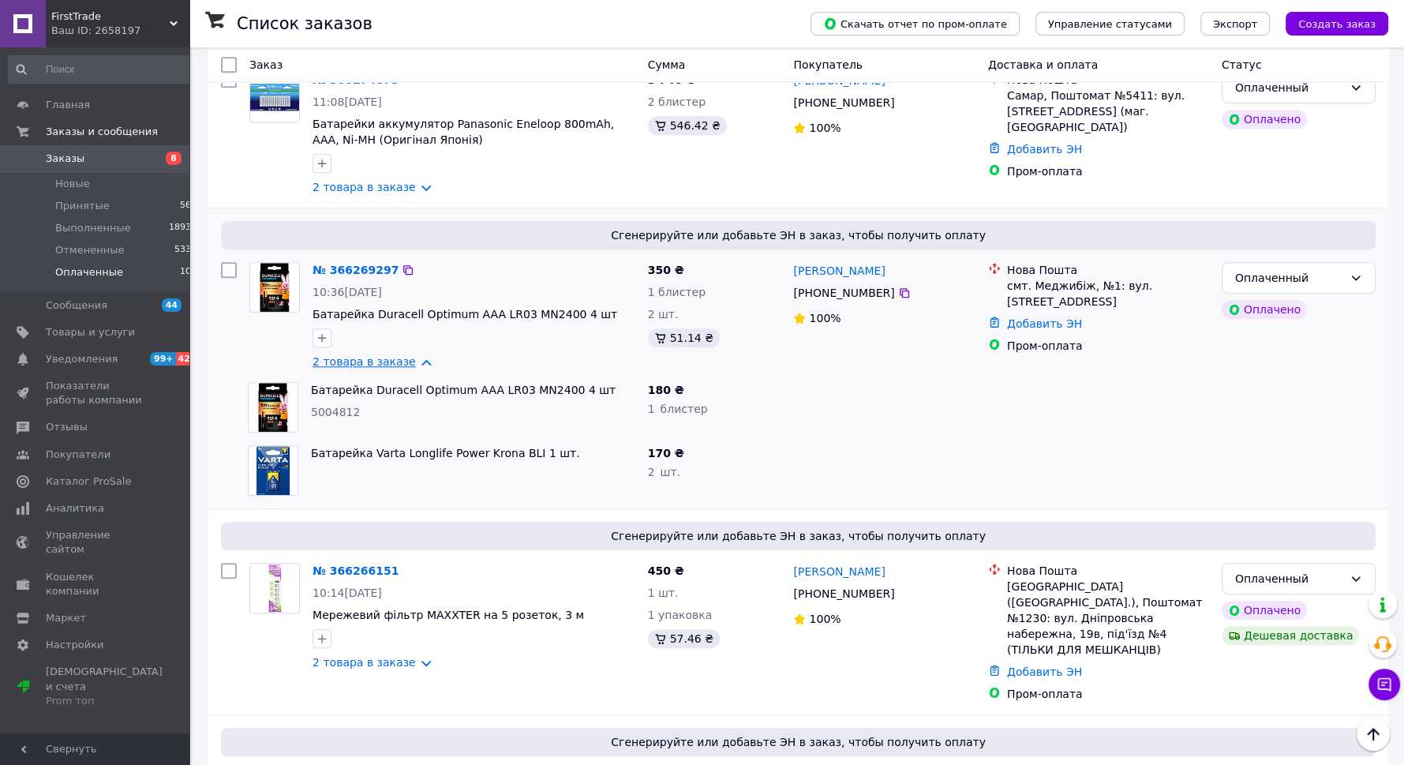
click at [399, 355] on link "2 товара в заказе" at bounding box center [363, 361] width 103 height 13
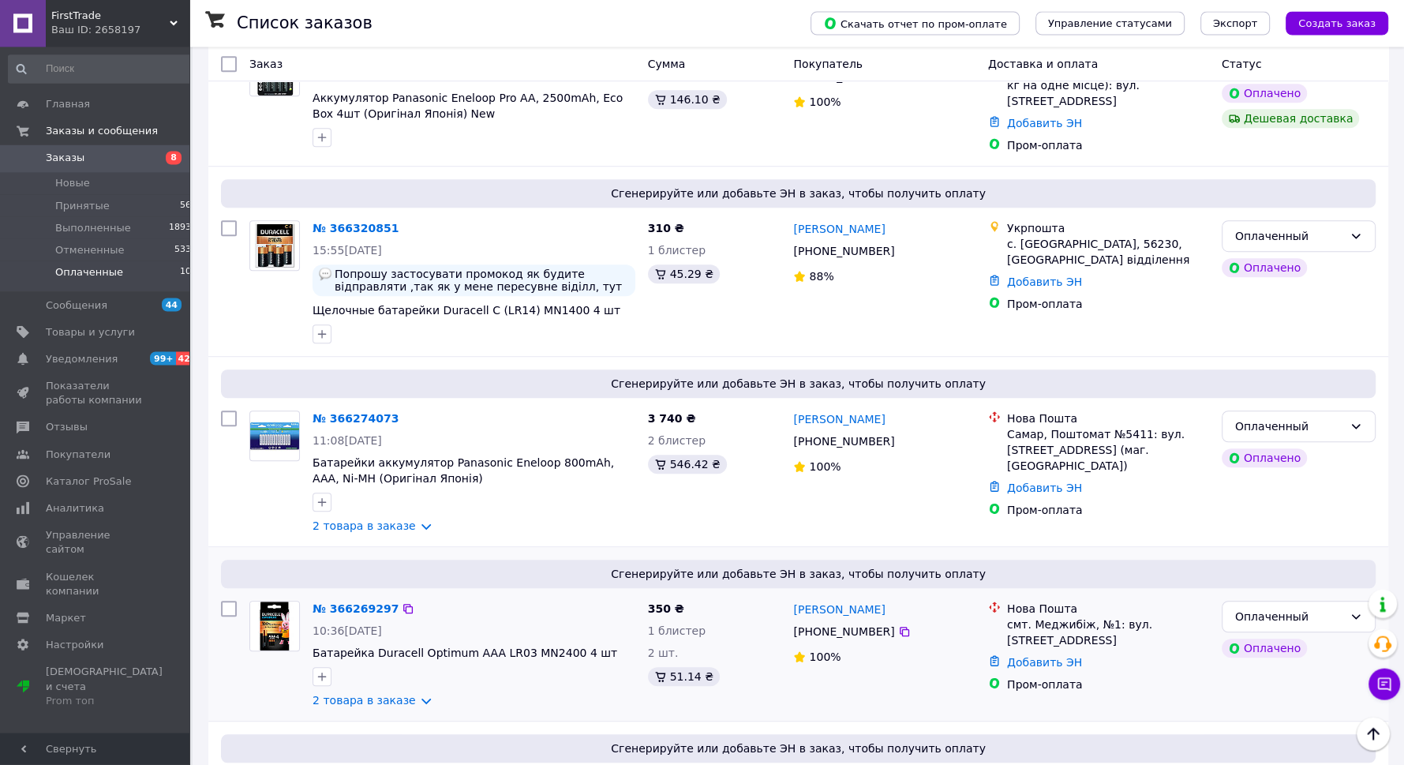
scroll to position [909, 0]
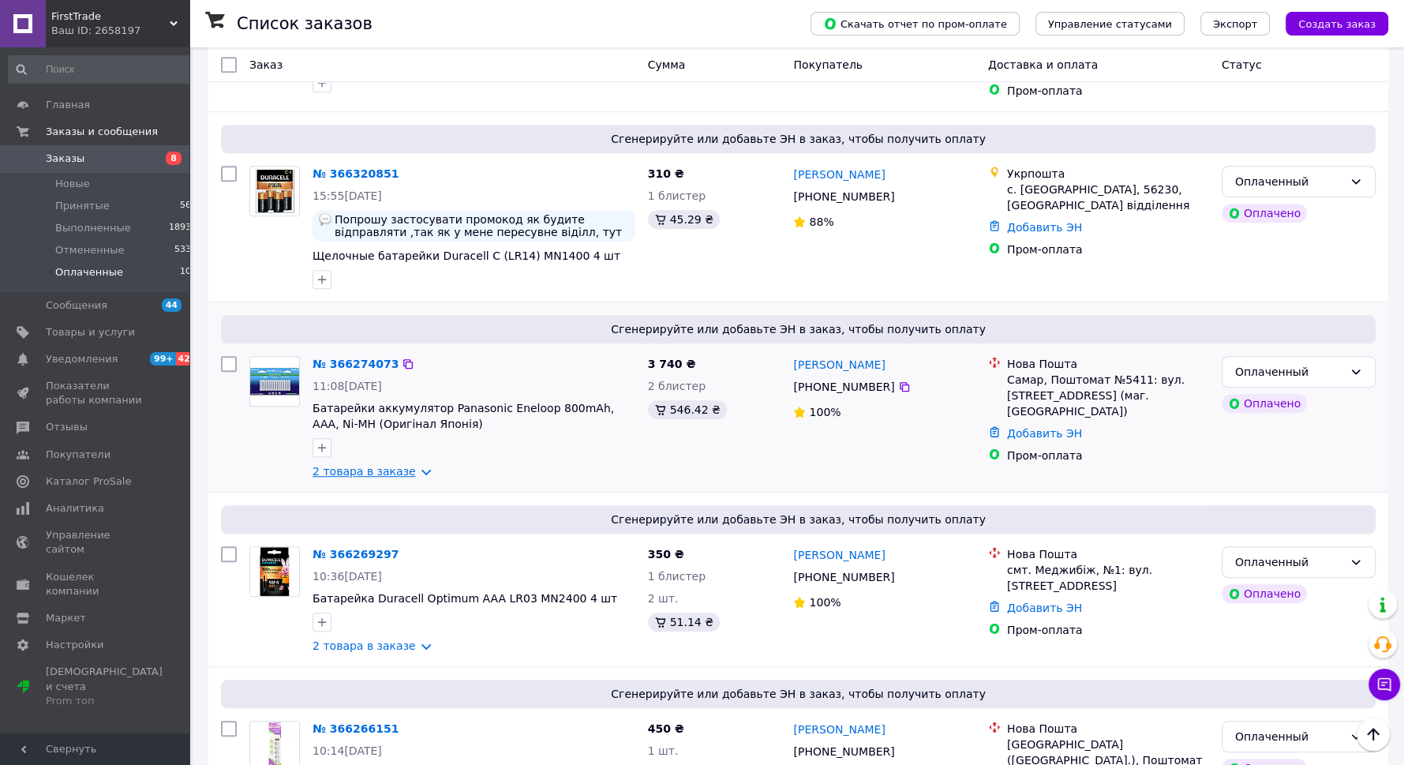
click at [398, 465] on link "2 товара в заказе" at bounding box center [363, 471] width 103 height 13
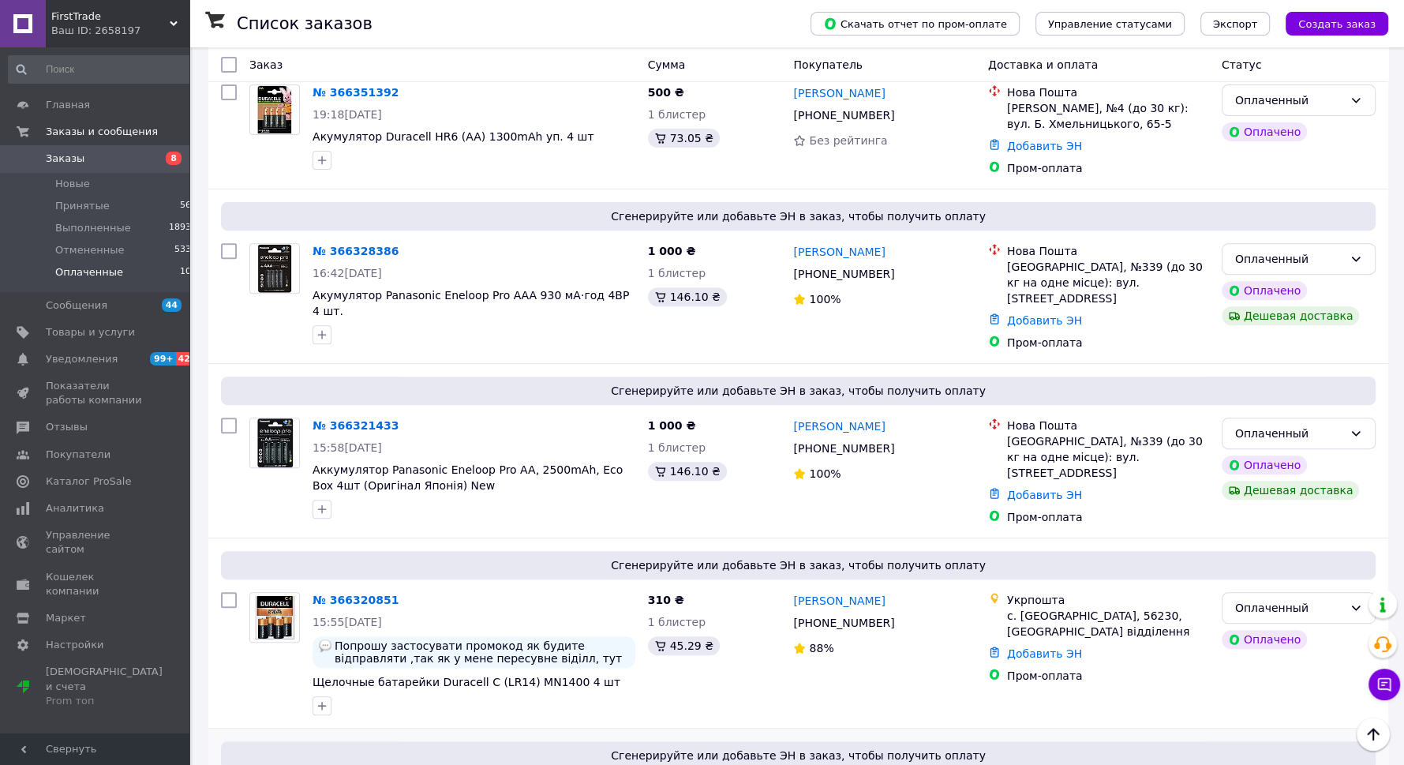
scroll to position [767, 0]
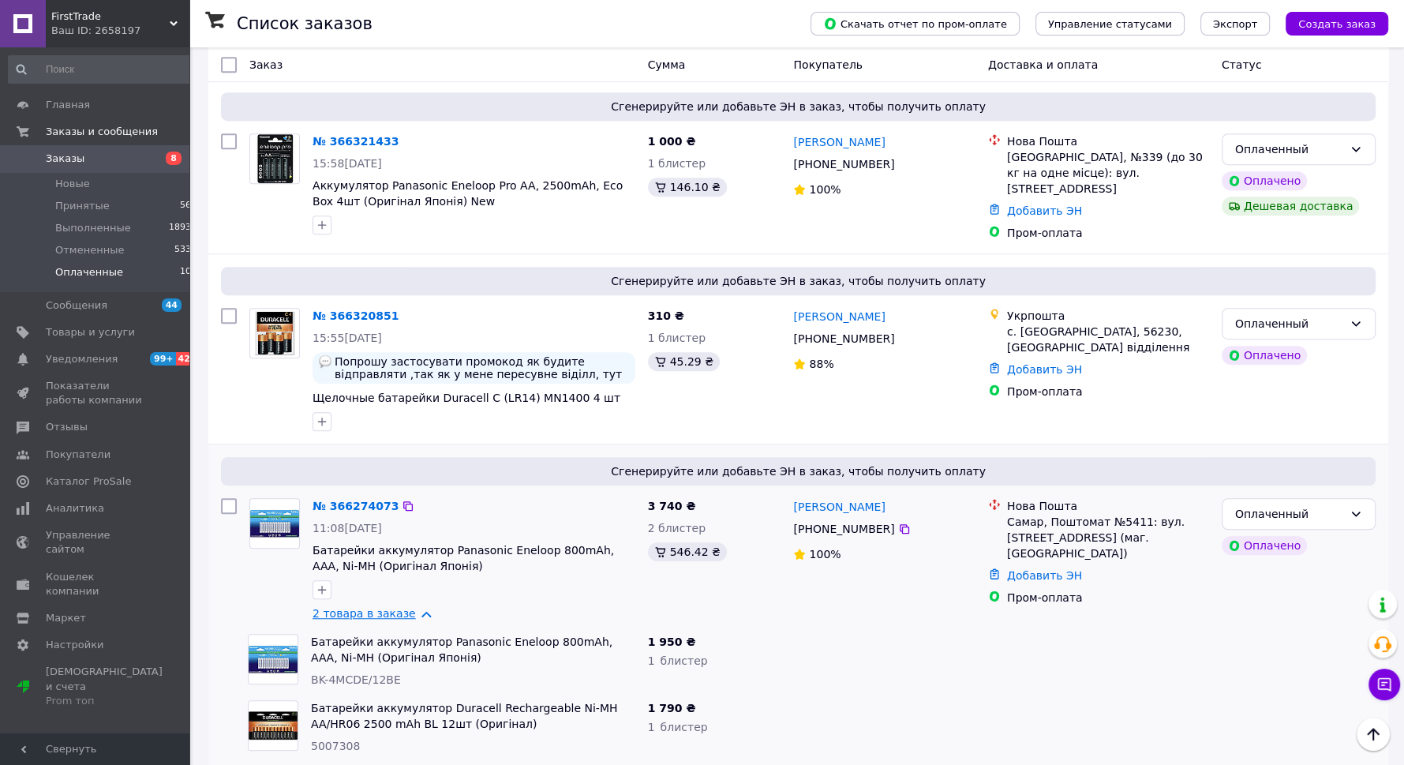
click at [395, 607] on link "2 товара в заказе" at bounding box center [363, 613] width 103 height 13
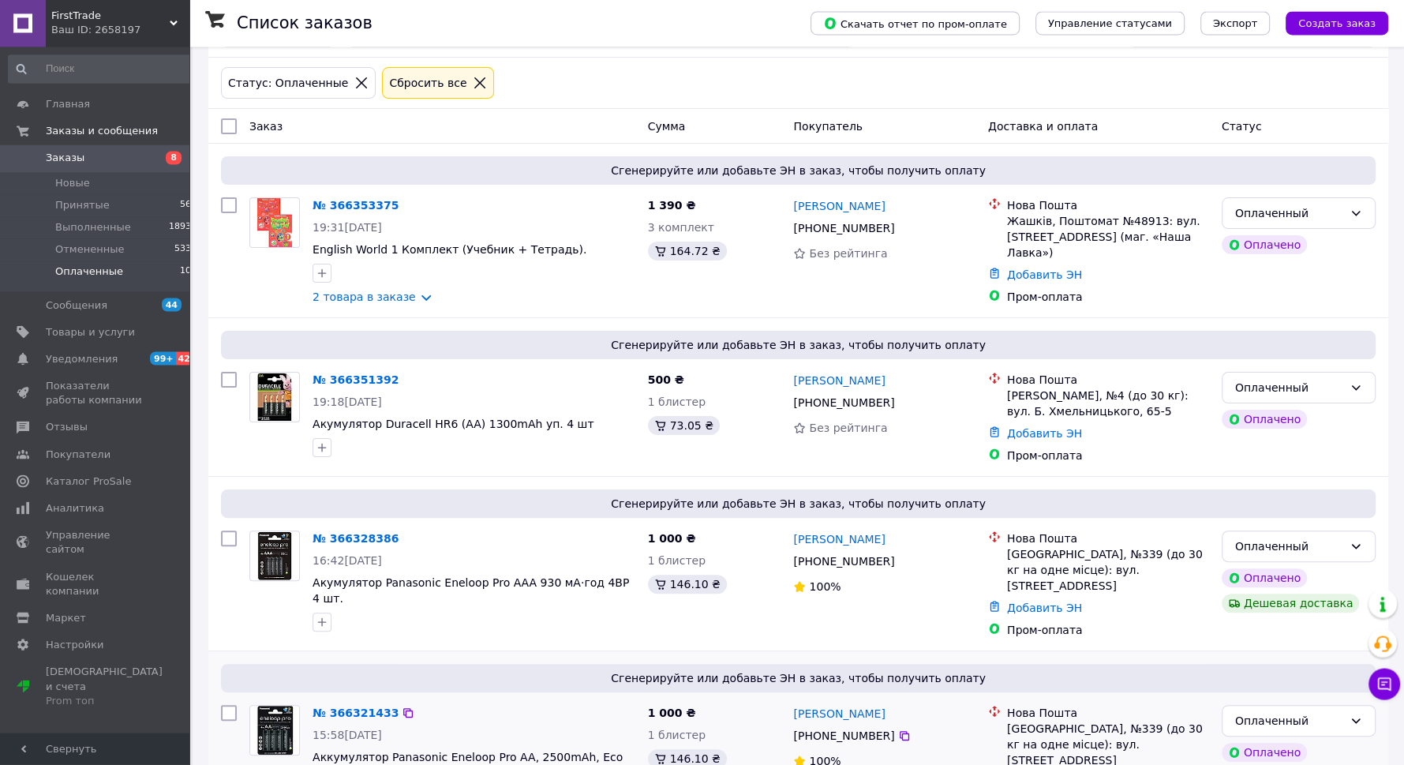
scroll to position [199, 0]
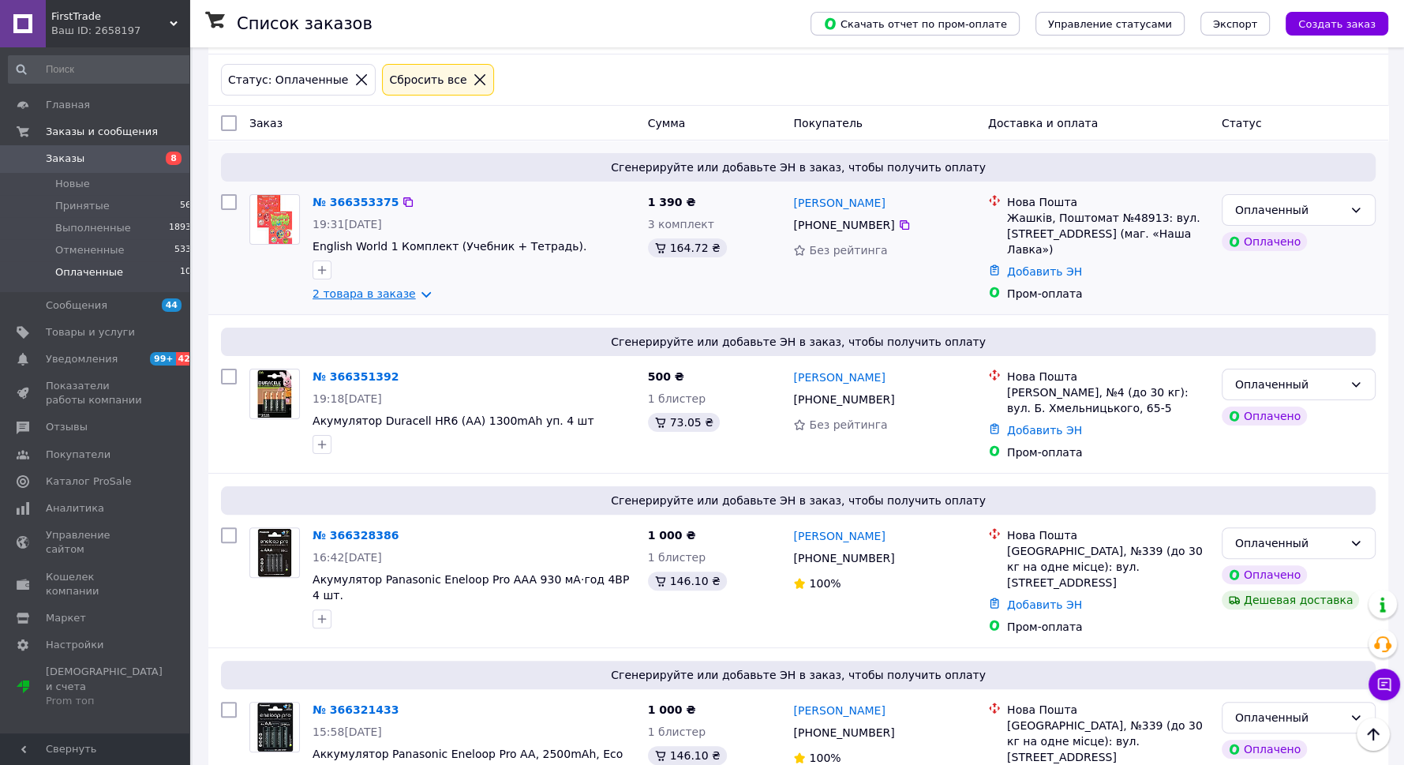
click at [403, 287] on link "2 товара в заказе" at bounding box center [363, 293] width 103 height 13
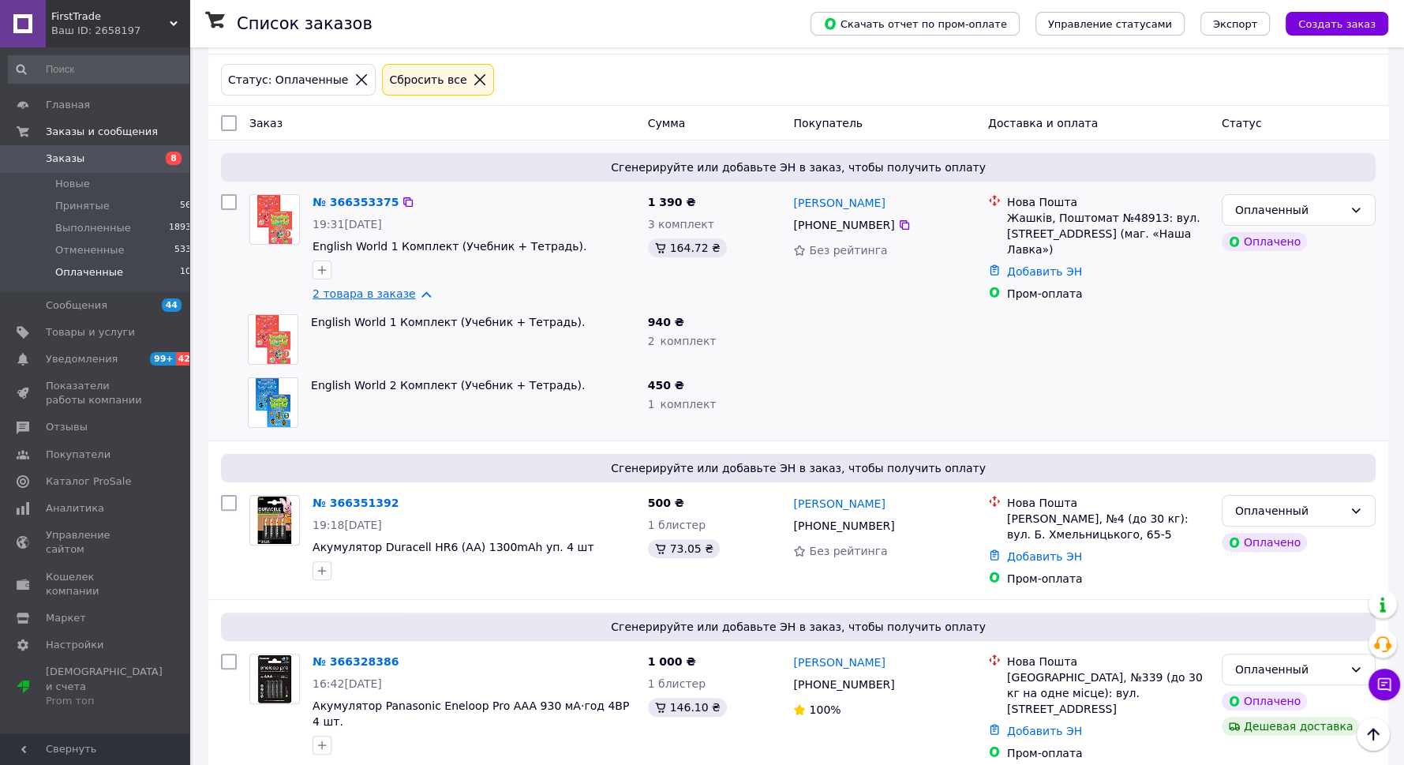
click at [402, 287] on link "2 товара в заказе" at bounding box center [363, 293] width 103 height 13
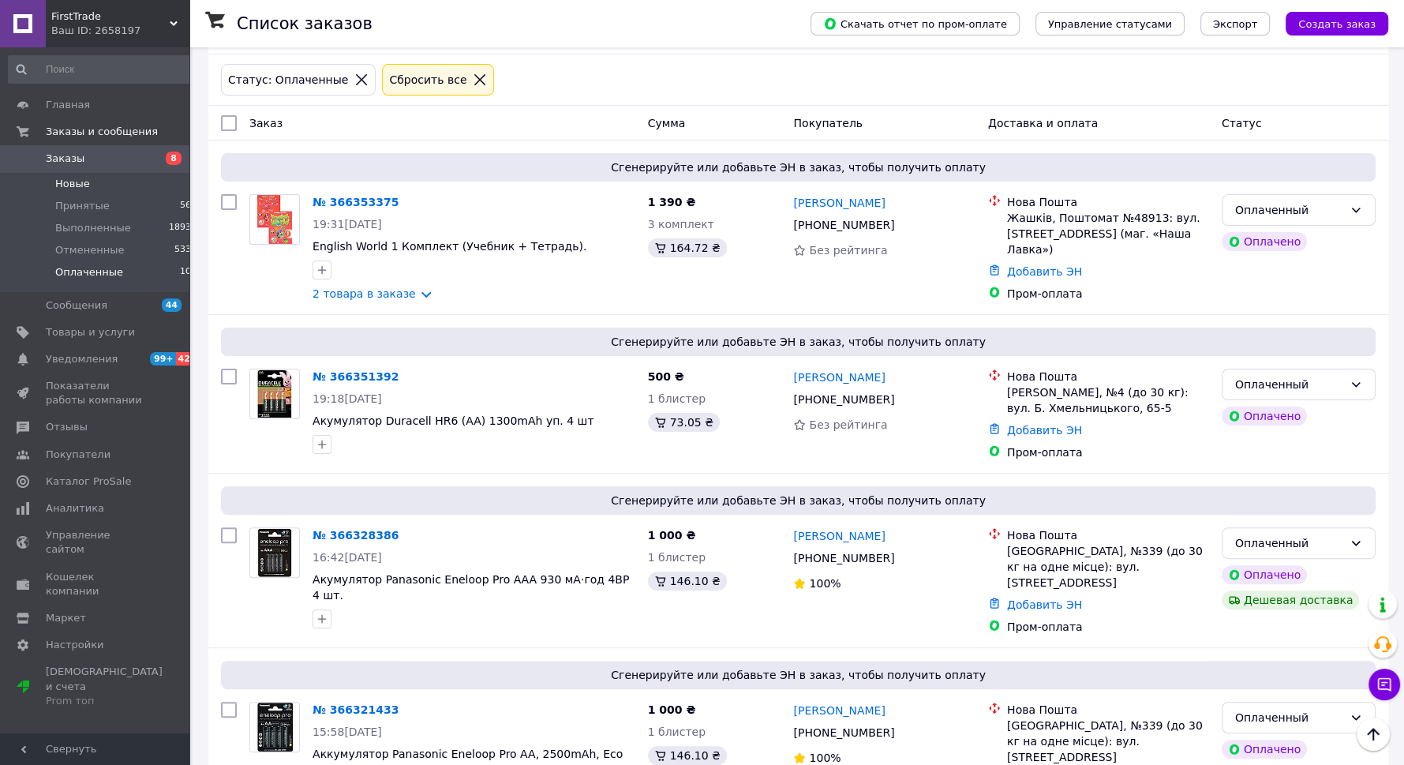
click at [82, 182] on span "Новые" at bounding box center [72, 184] width 35 height 14
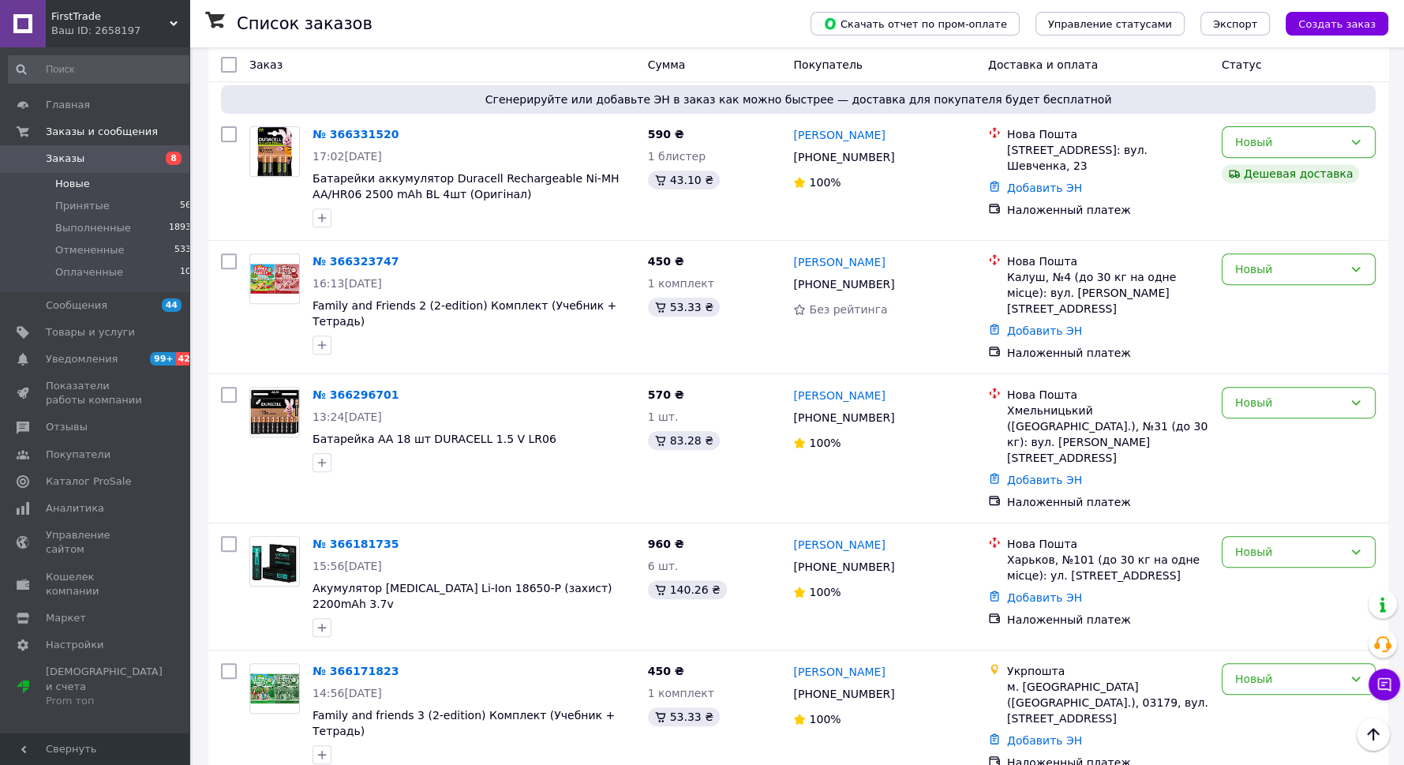
scroll to position [703, 0]
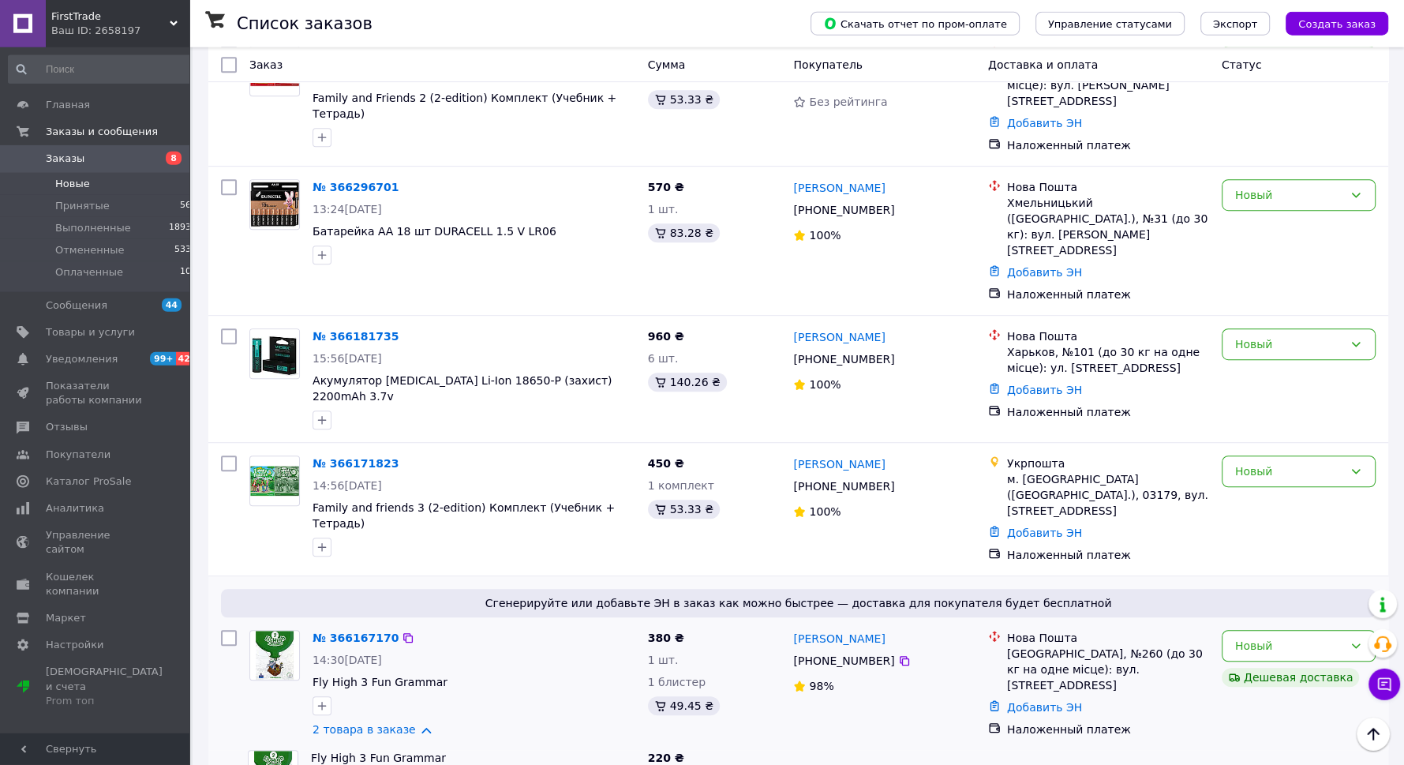
scroll to position [829, 0]
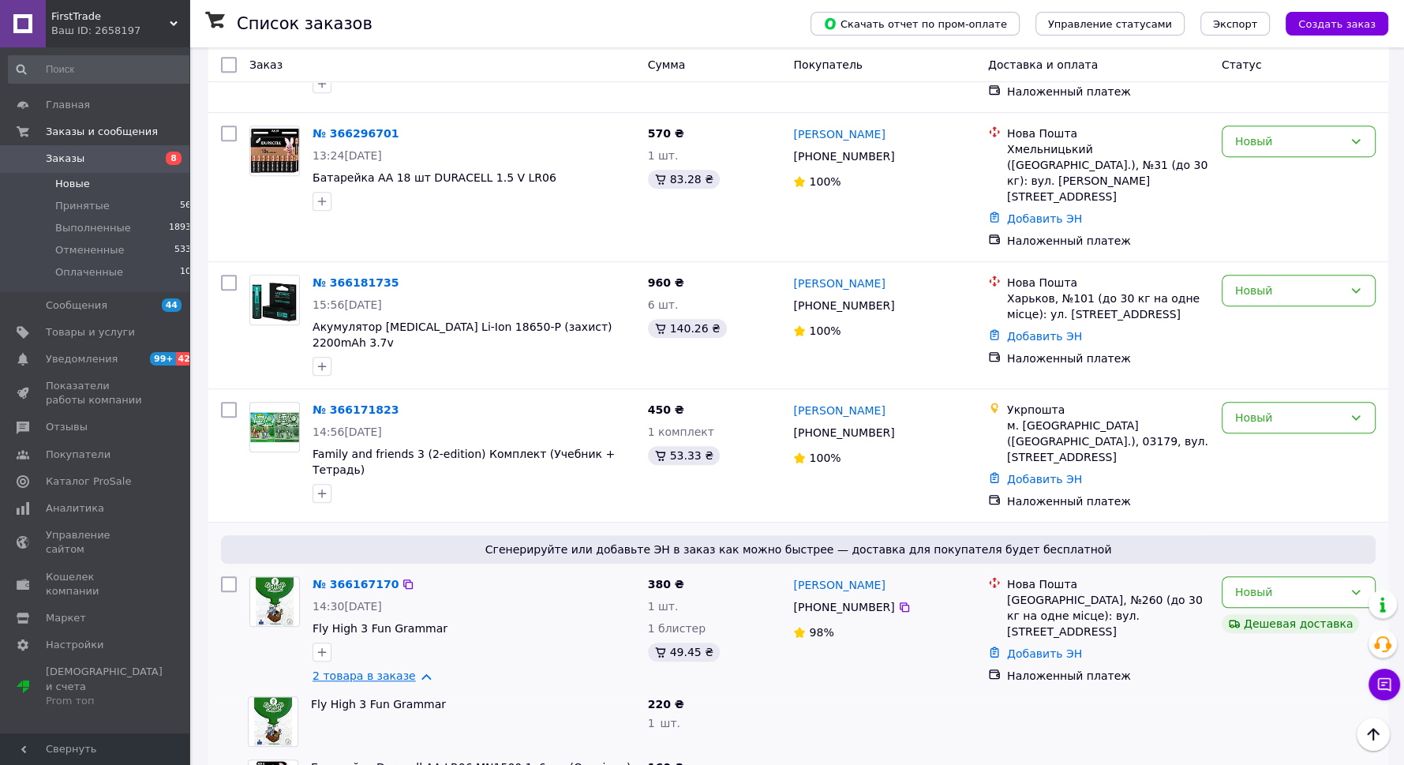
click at [399, 669] on link "2 товара в заказе" at bounding box center [363, 675] width 103 height 13
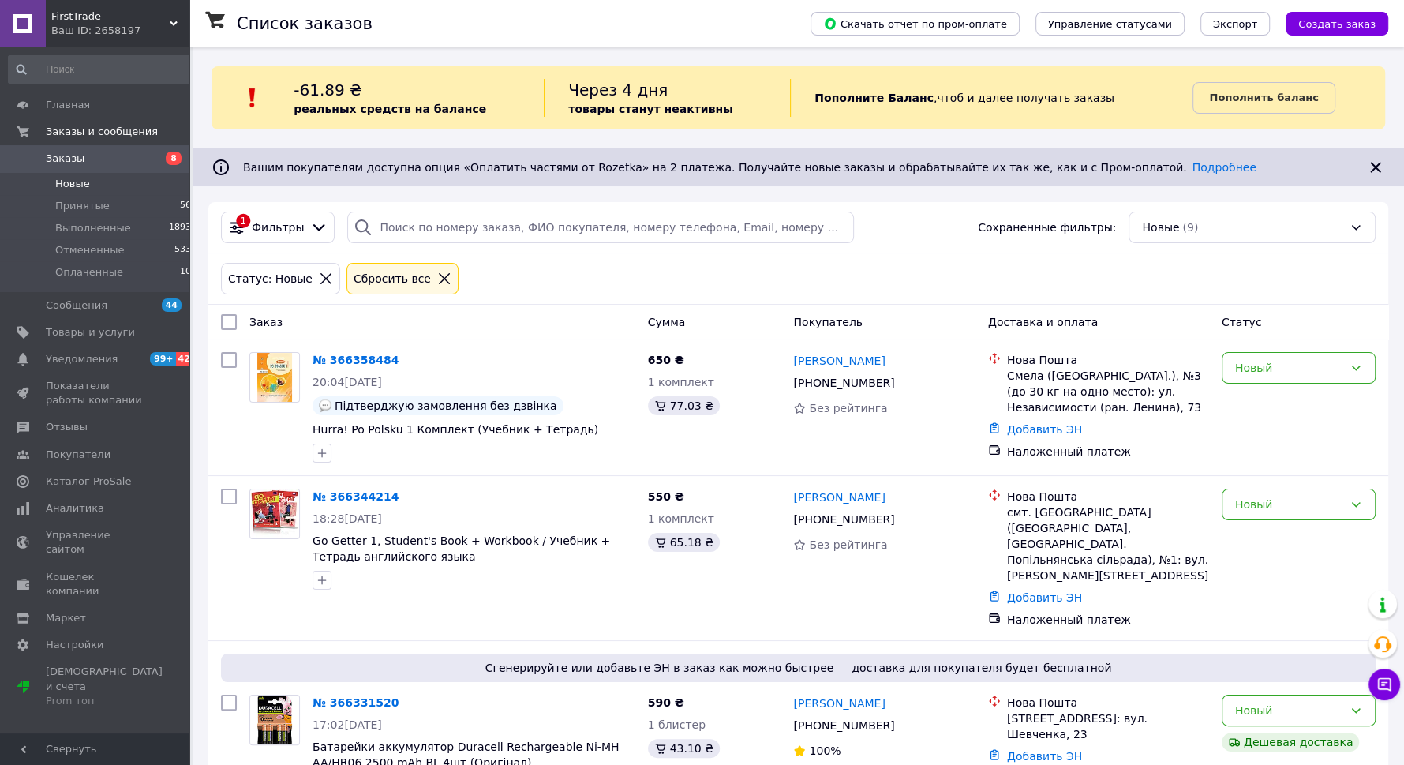
scroll to position [142, 0]
